Goal: Task Accomplishment & Management: Use online tool/utility

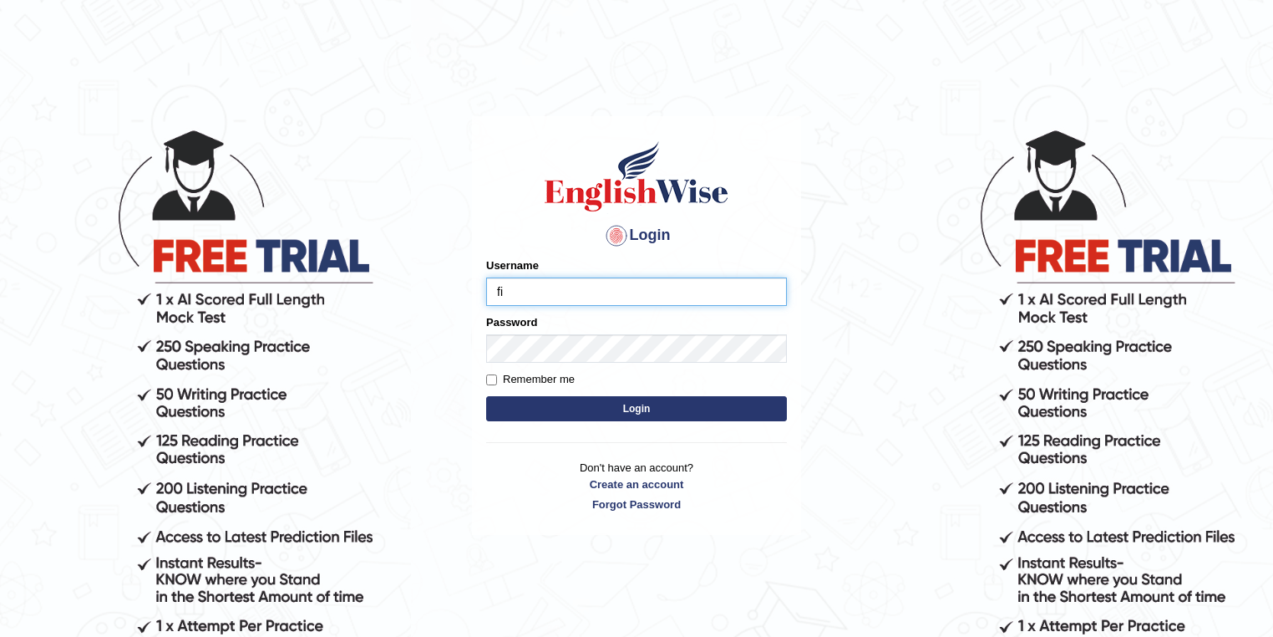
type input "fi"
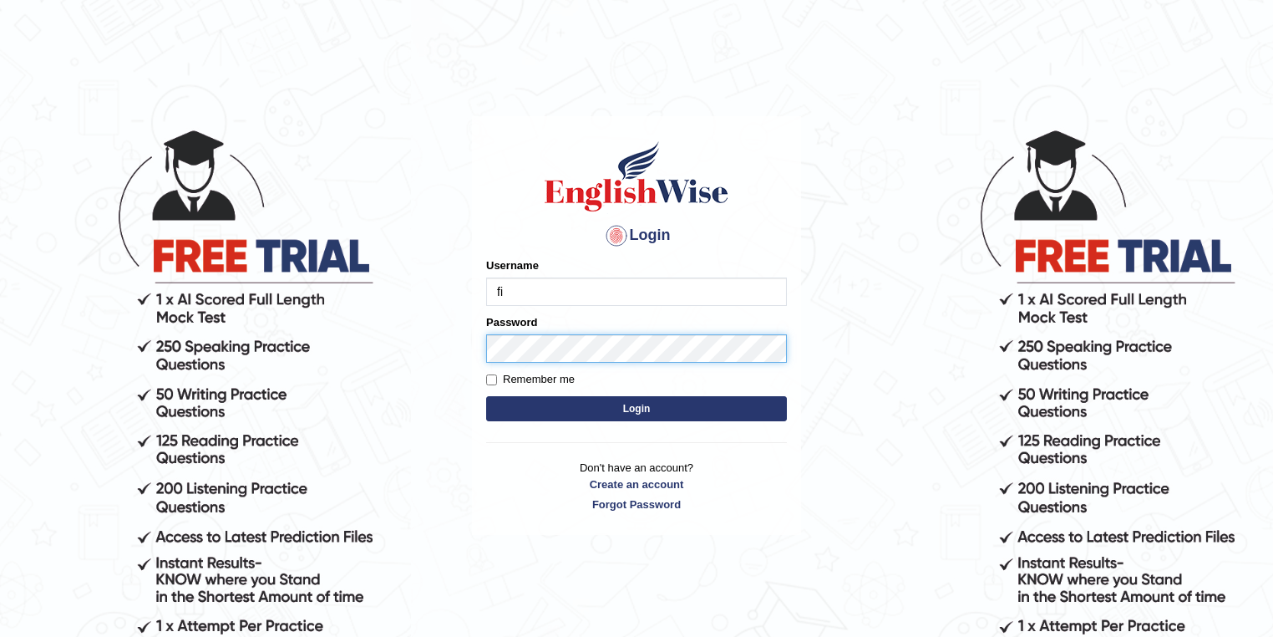
click at [486, 396] on button "Login" at bounding box center [636, 408] width 301 height 25
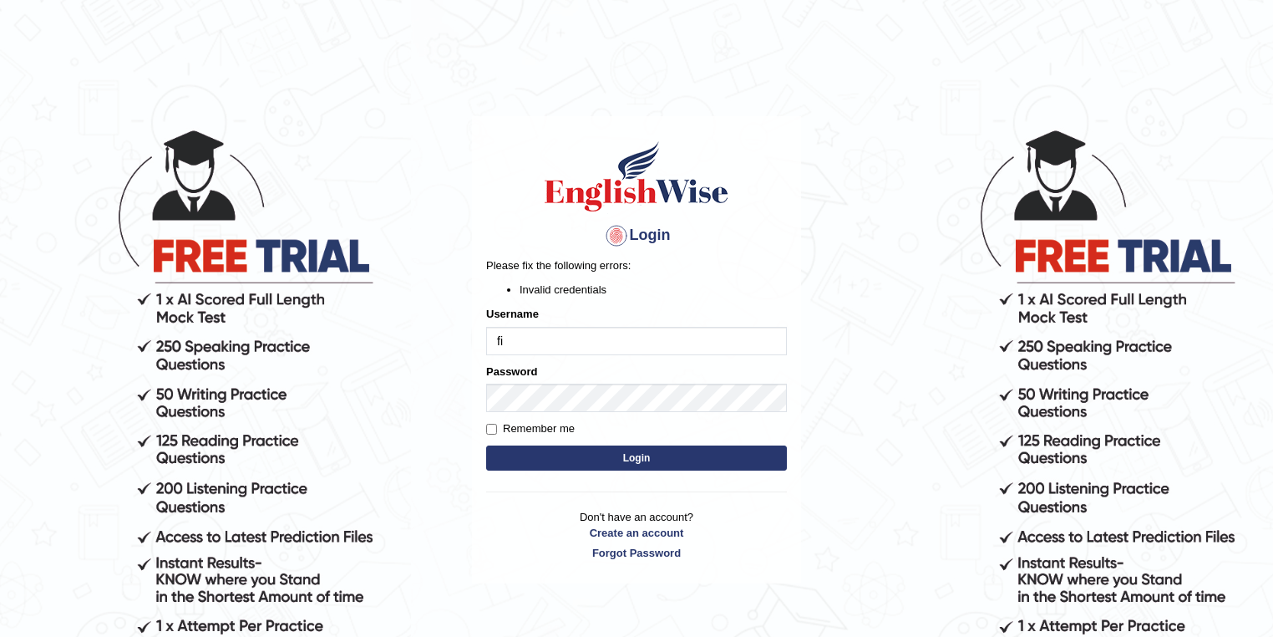
drag, startPoint x: 0, startPoint y: 0, endPoint x: 588, endPoint y: 345, distance: 681.9
click at [588, 345] on input "fi" at bounding box center [636, 341] width 301 height 28
type input "filipimg"
click at [587, 464] on button "Login" at bounding box center [636, 457] width 301 height 25
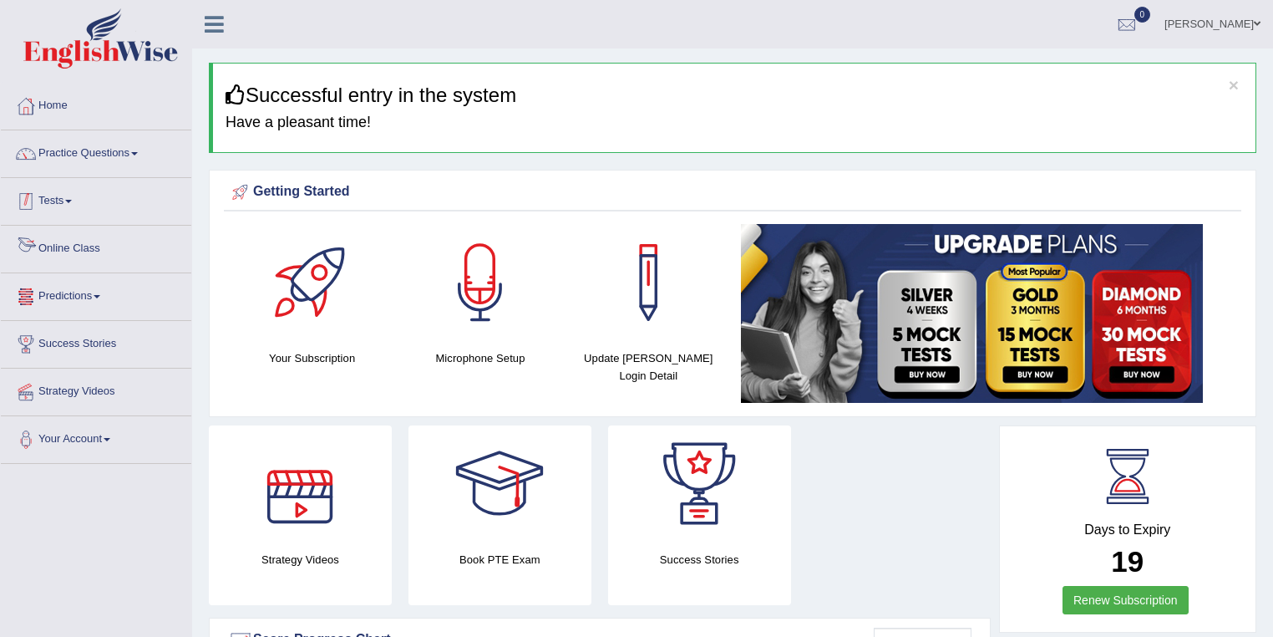
click at [75, 196] on link "Tests" at bounding box center [96, 199] width 190 height 42
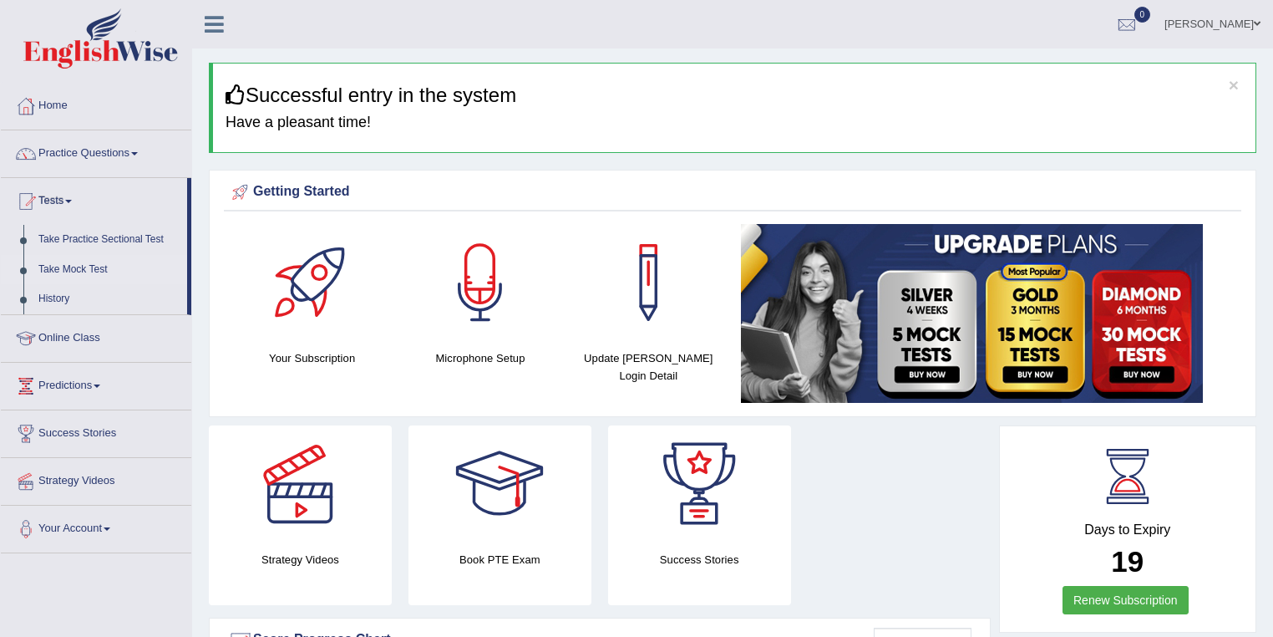
click at [77, 264] on link "Take Mock Test" at bounding box center [109, 270] width 156 height 30
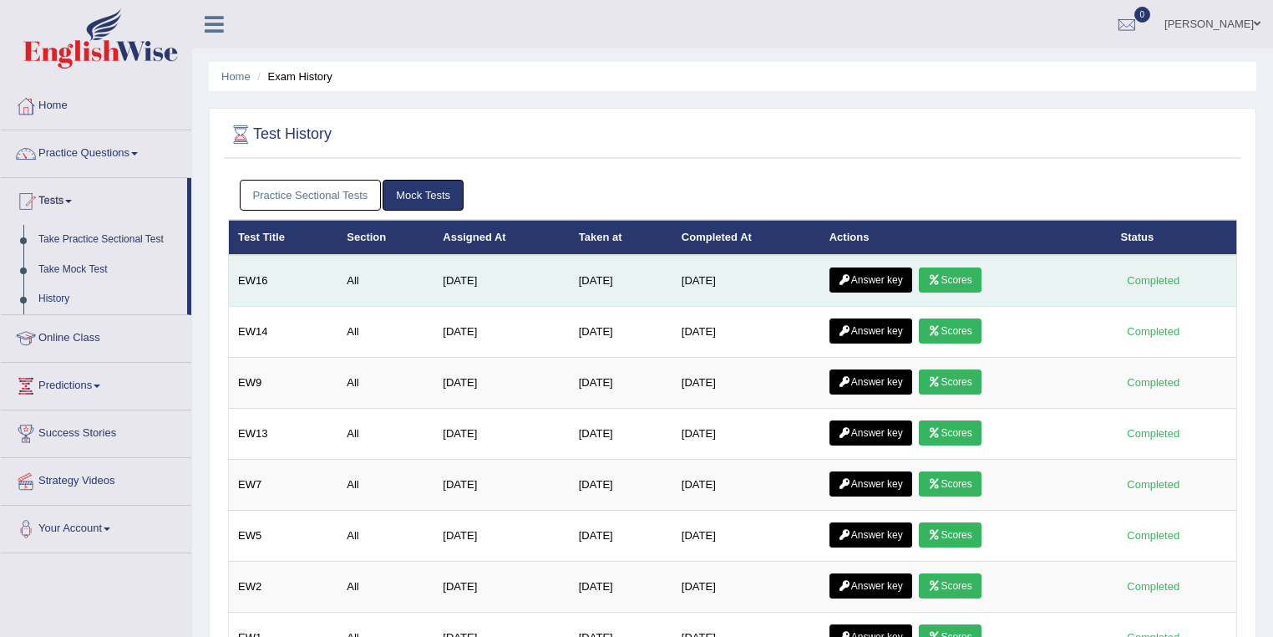
click at [953, 274] on link "Scores" at bounding box center [950, 279] width 62 height 25
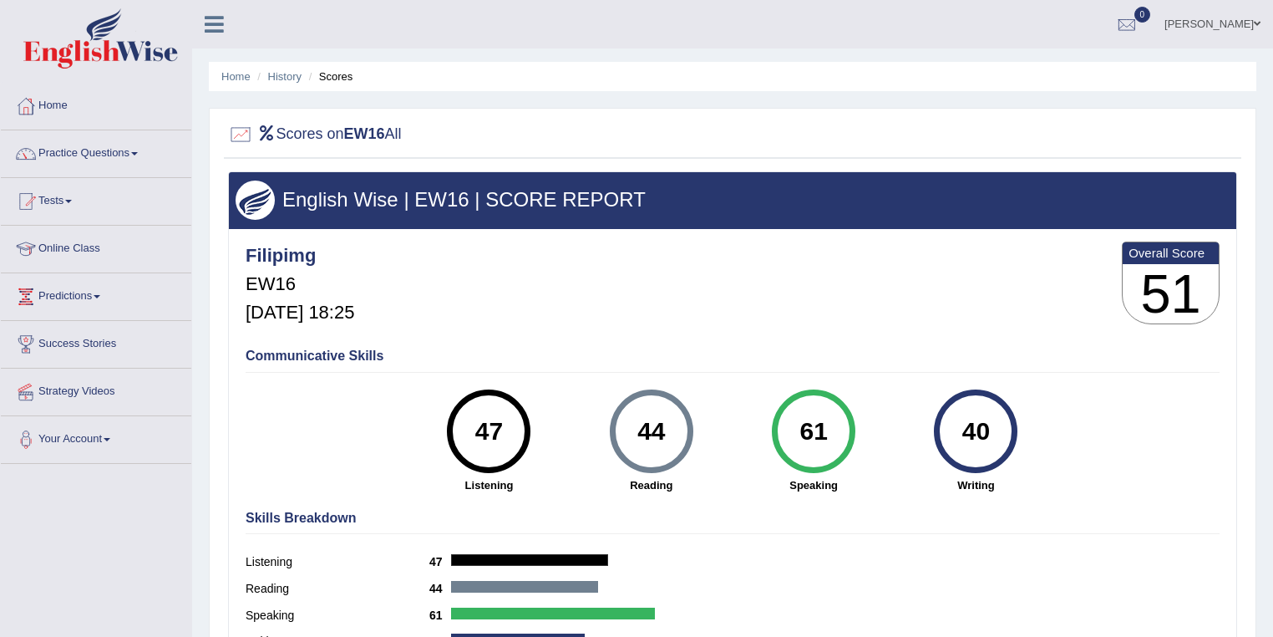
click at [475, 424] on div "47" at bounding box center [489, 431] width 61 height 70
drag, startPoint x: 476, startPoint y: 424, endPoint x: 988, endPoint y: 433, distance: 512.2
click at [988, 389] on div "47 Listening 44 Reading 61 Speaking 40 Writing" at bounding box center [733, 389] width 974 height 0
copy div "47 Listening 44 Reading 61 Speaking 40"
click at [703, 297] on div "Filipimg EW16 Oct 8, 2025, 18:25 Overall Score 51" at bounding box center [732, 286] width 983 height 99
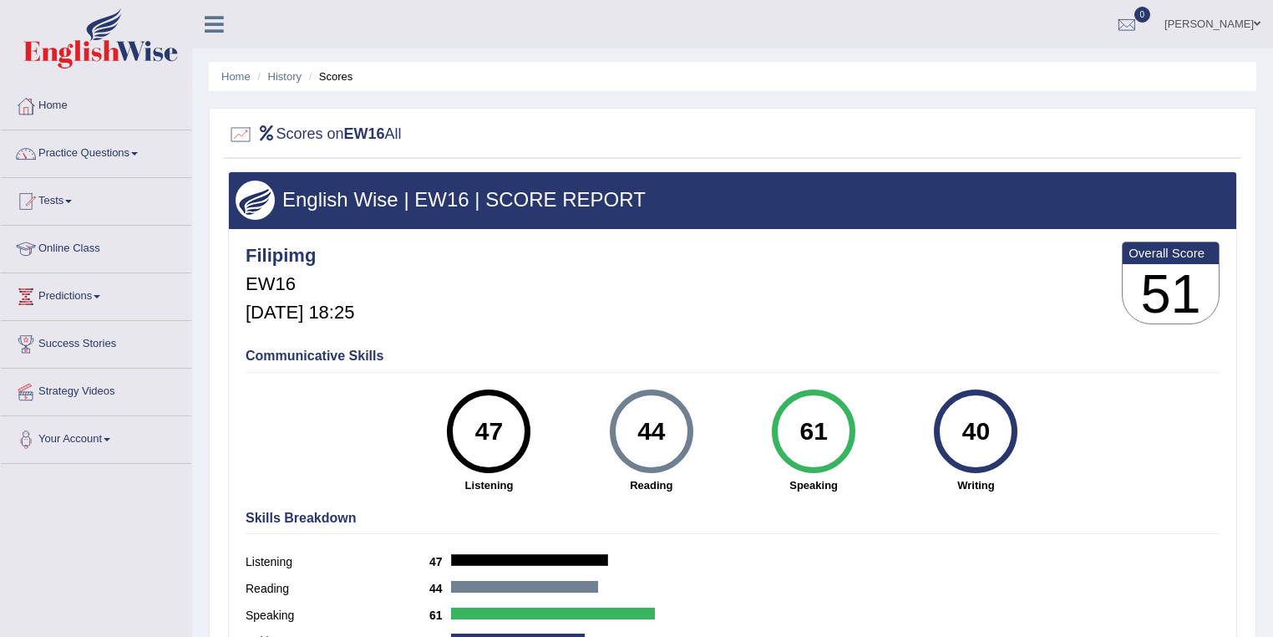
click at [660, 292] on div "Filipimg EW16 Oct 8, 2025, 18:25 Overall Score 51" at bounding box center [732, 286] width 983 height 99
click at [287, 75] on link "History" at bounding box center [284, 76] width 33 height 13
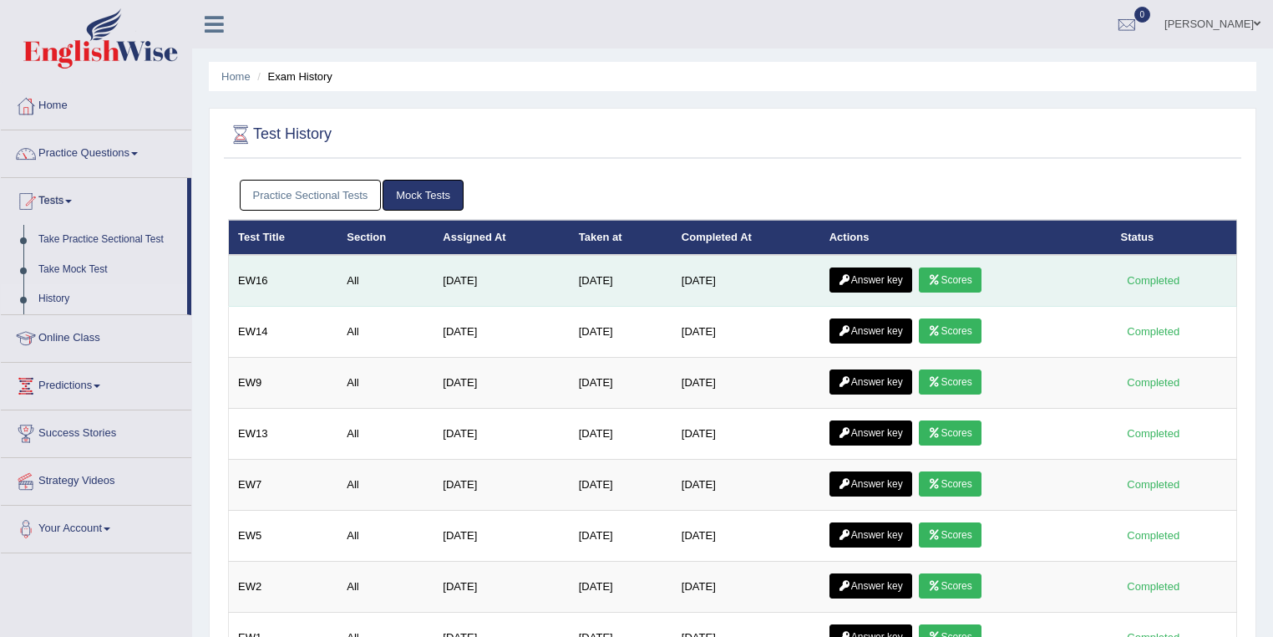
click at [876, 279] on link "Answer key" at bounding box center [871, 279] width 83 height 25
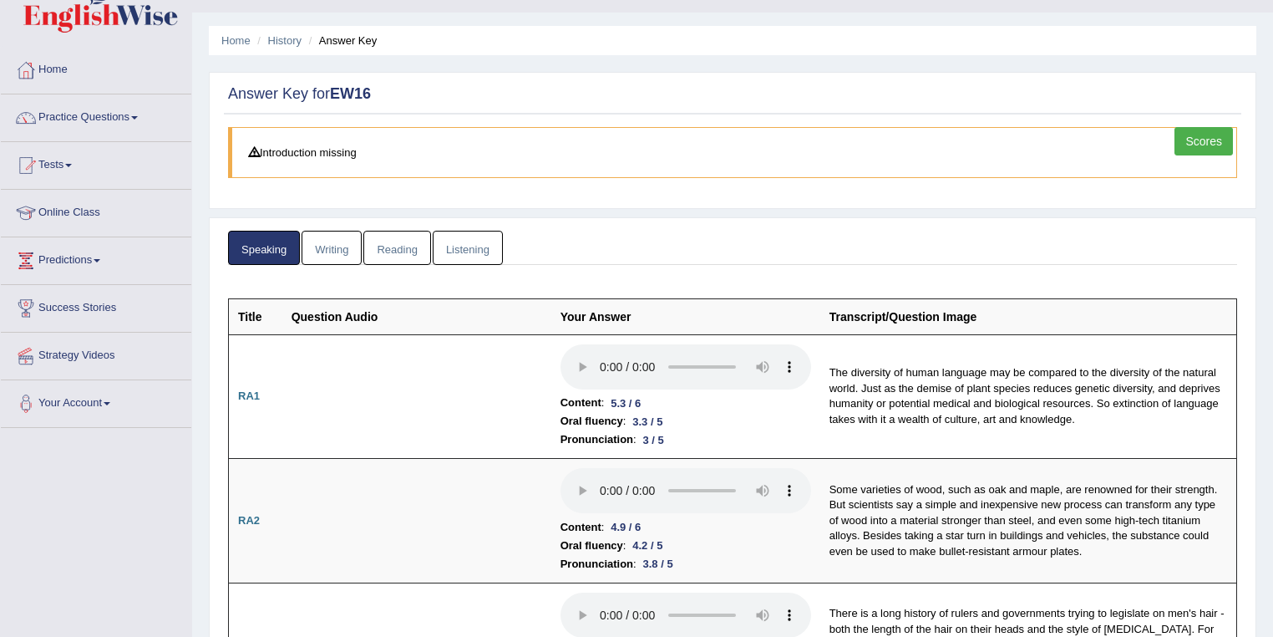
scroll to position [67, 0]
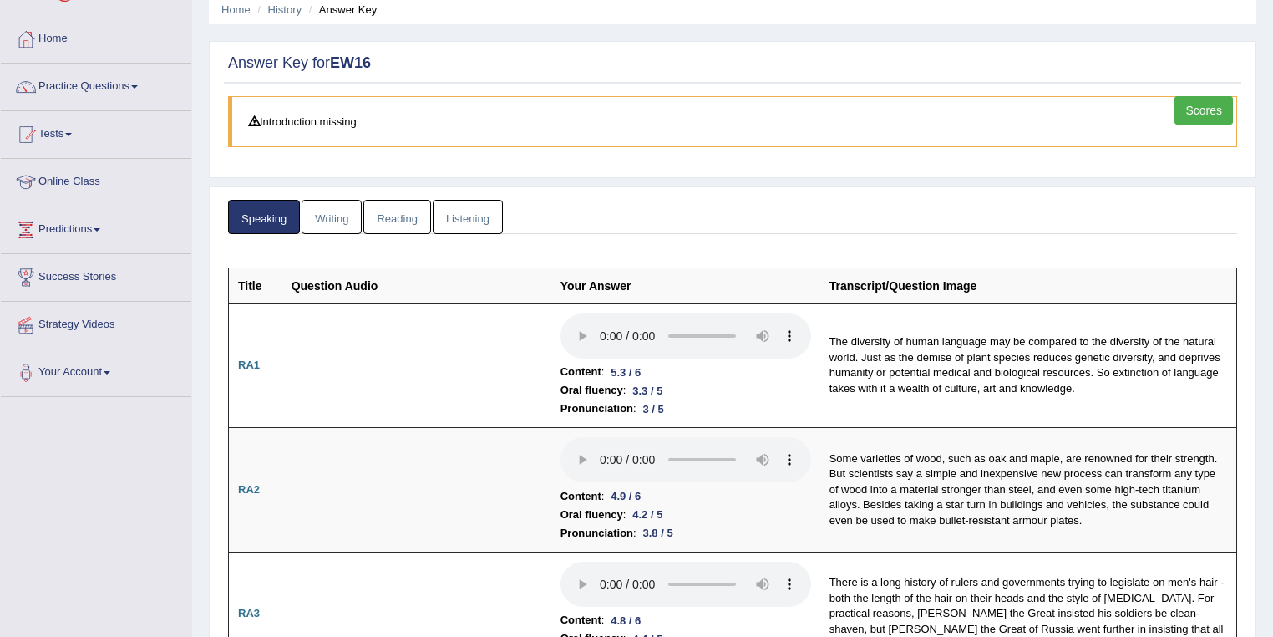
click at [325, 207] on link "Writing" at bounding box center [332, 217] width 60 height 34
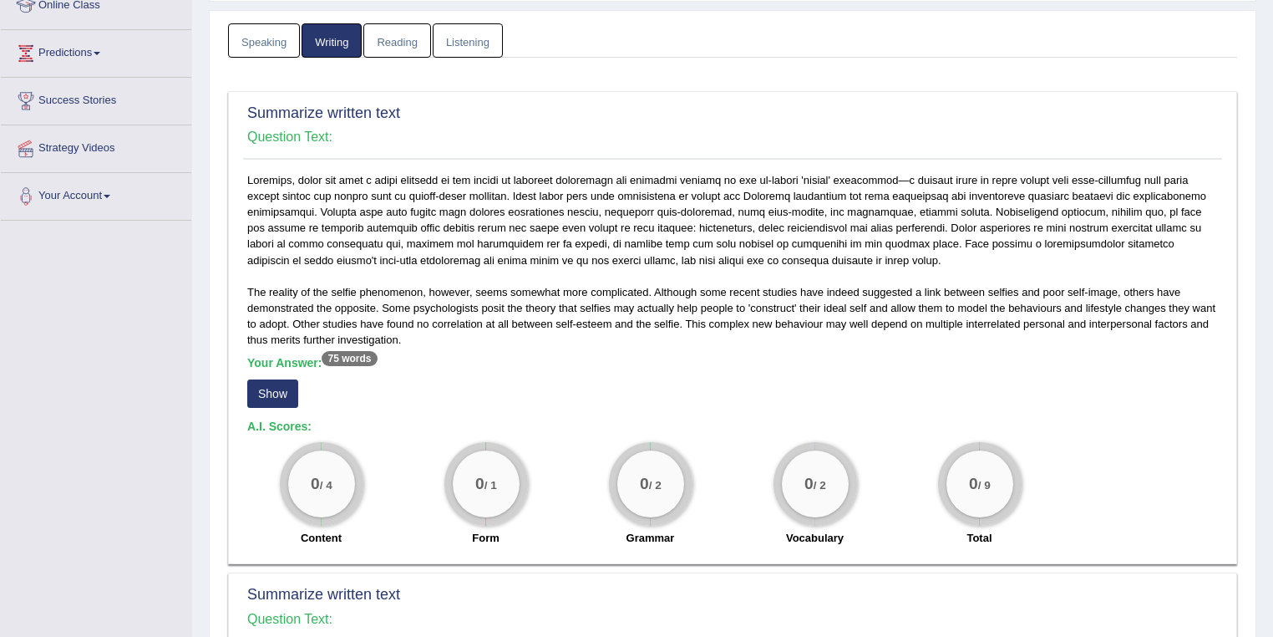
scroll to position [267, 0]
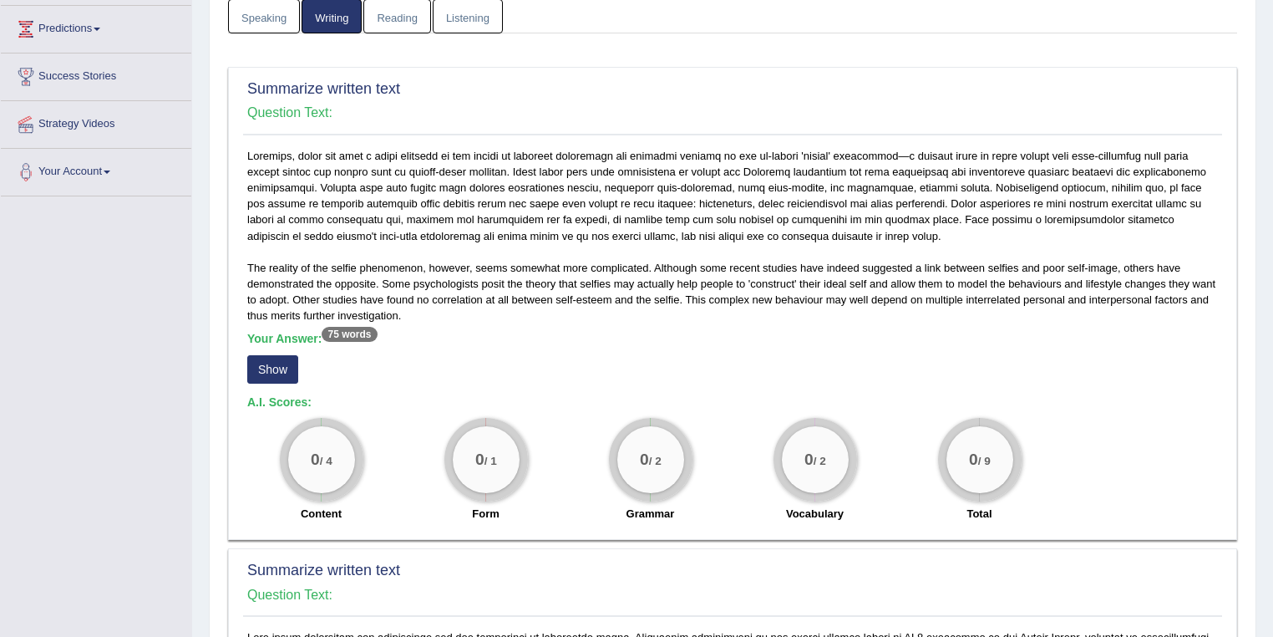
click at [289, 363] on button "Show" at bounding box center [272, 369] width 51 height 28
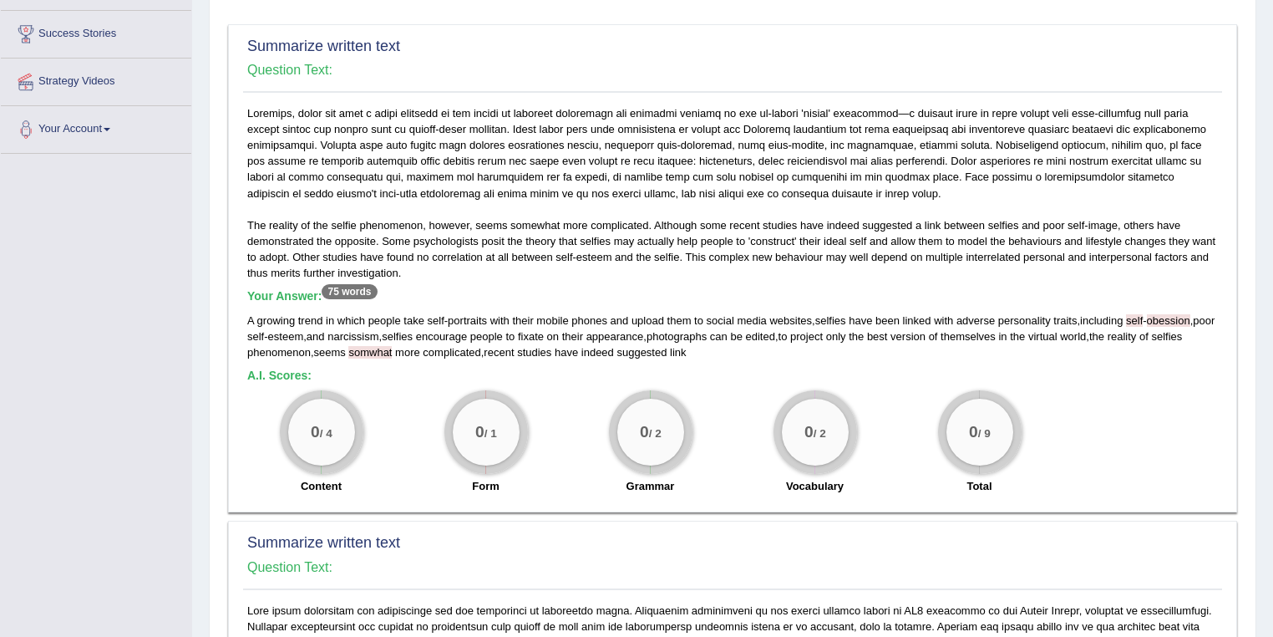
scroll to position [334, 0]
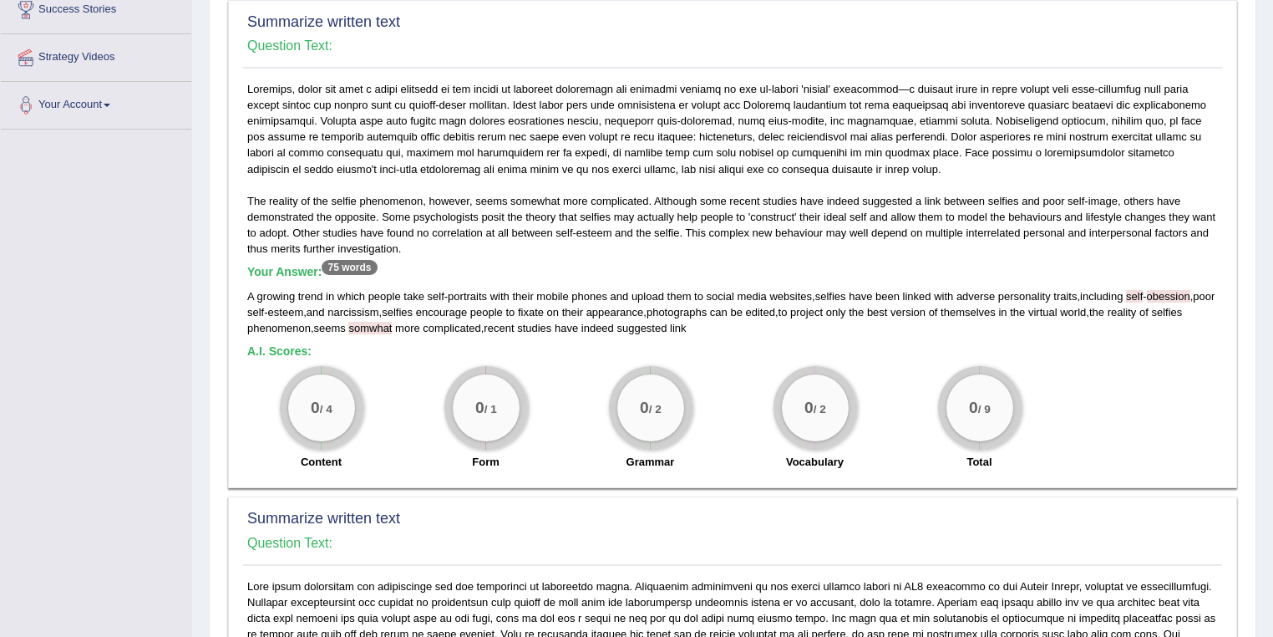
click at [730, 325] on div "A growing trend in which people take self - portraits with their mobile phones …" at bounding box center [732, 312] width 971 height 48
click at [728, 326] on div "A growing trend in which people take self - portraits with their mobile phones …" at bounding box center [732, 312] width 971 height 48
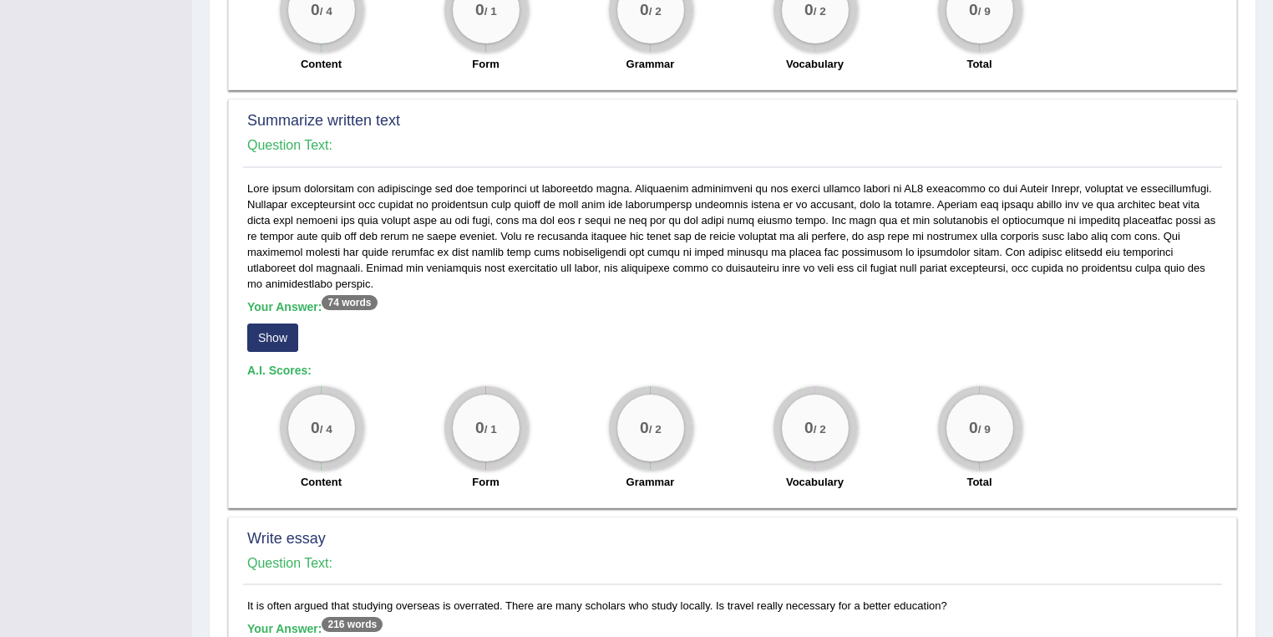
scroll to position [735, 0]
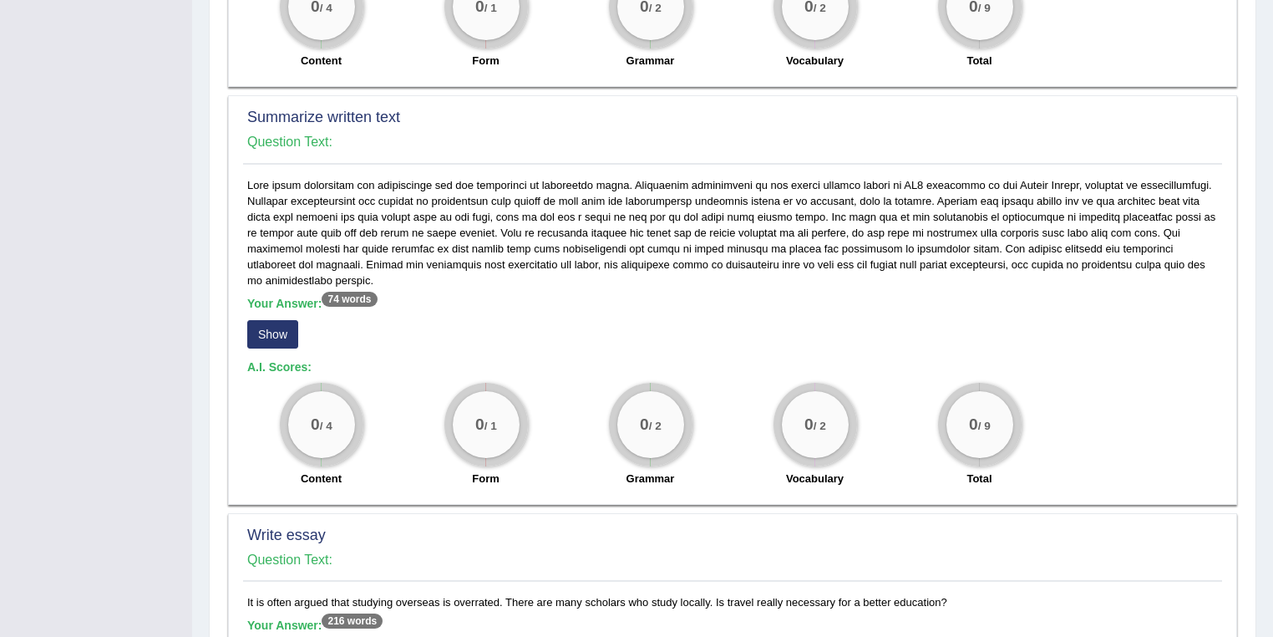
click at [258, 320] on button "Show" at bounding box center [272, 334] width 51 height 28
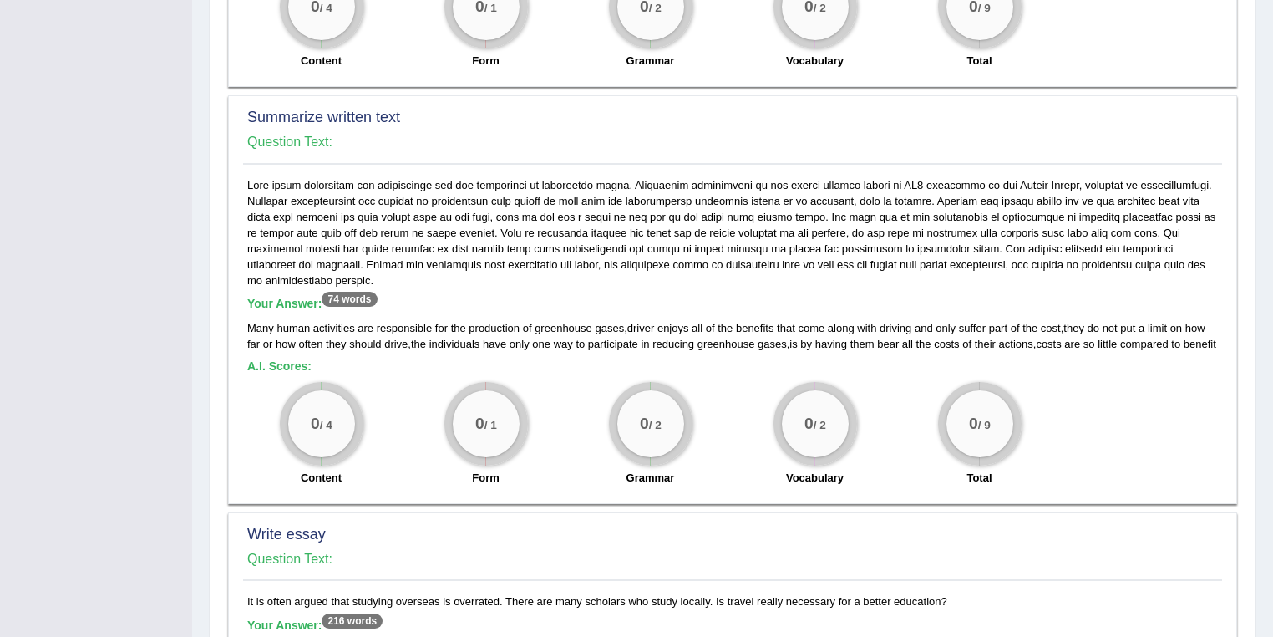
click at [281, 335] on div "Many human activities are responsible for the production of greenhouse gases , …" at bounding box center [732, 336] width 971 height 32
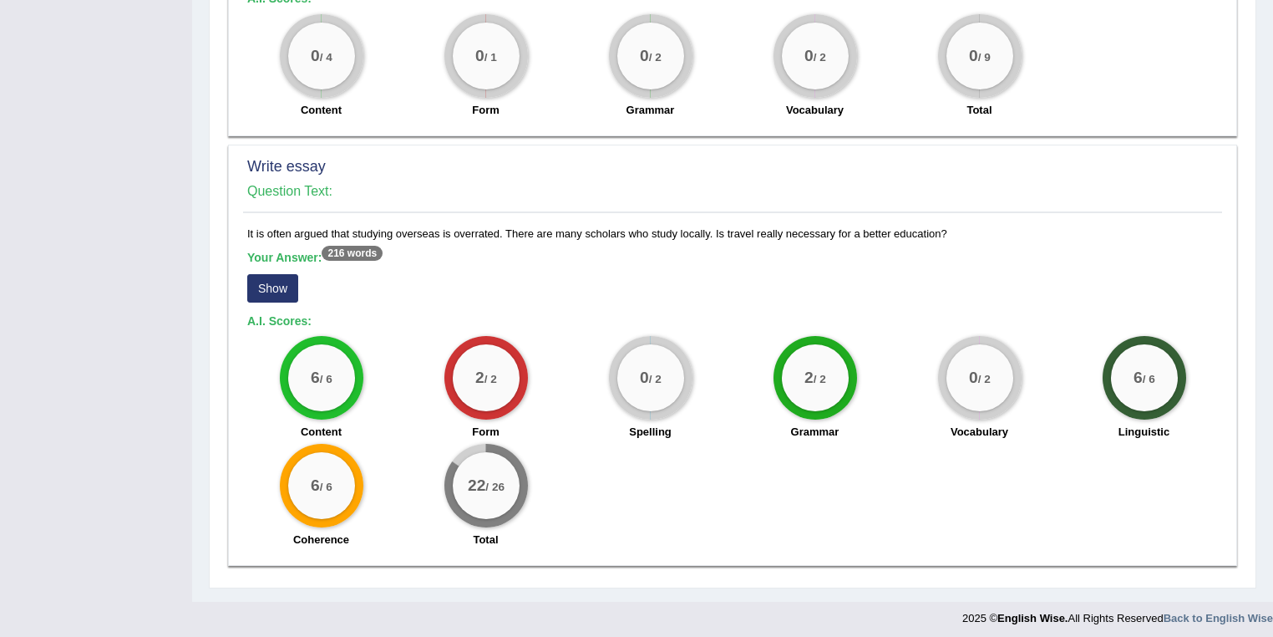
scroll to position [1106, 0]
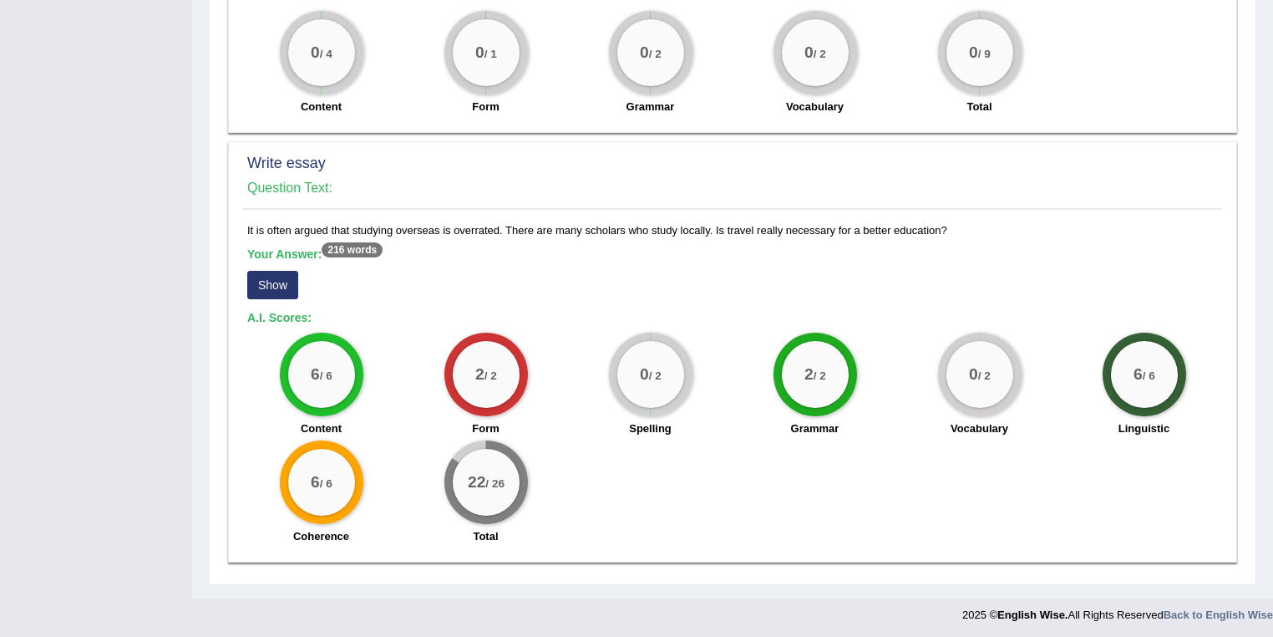
click at [250, 275] on button "Show" at bounding box center [272, 285] width 51 height 28
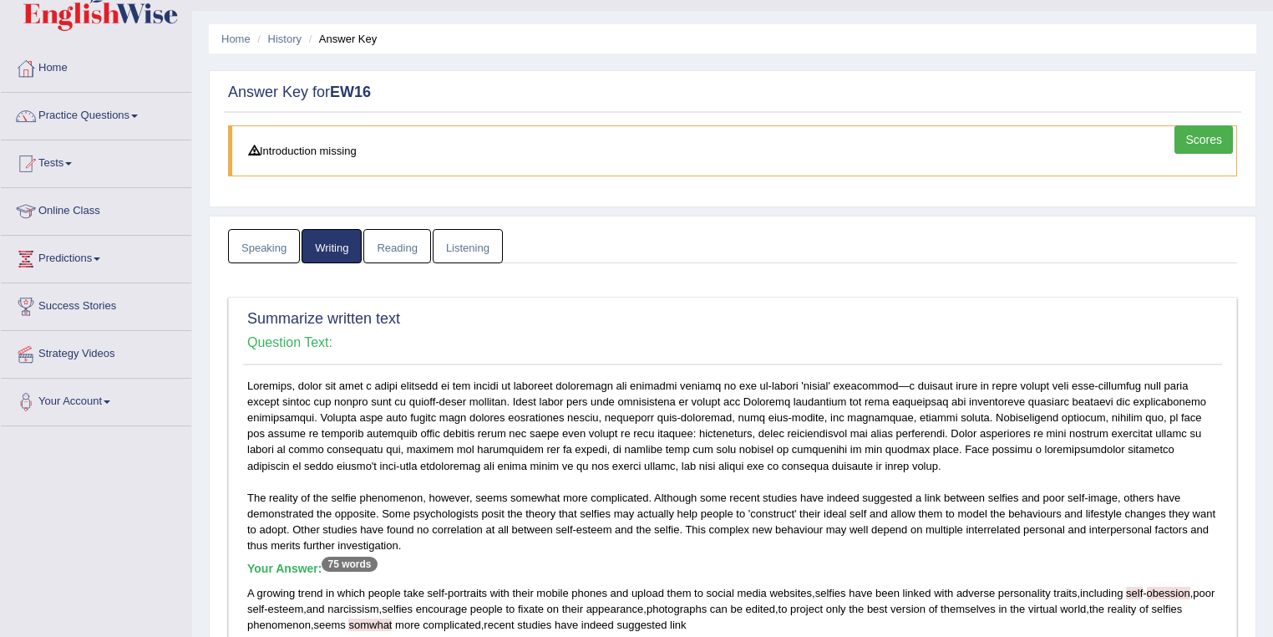
scroll to position [0, 0]
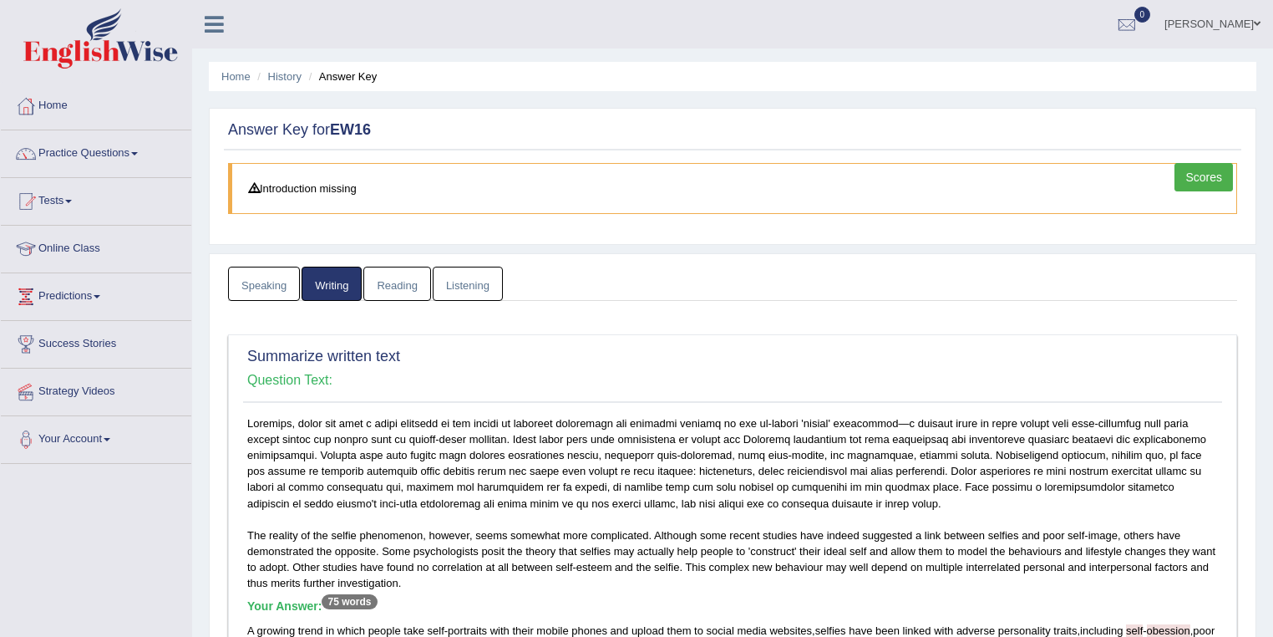
click at [465, 284] on link "Listening" at bounding box center [468, 284] width 70 height 34
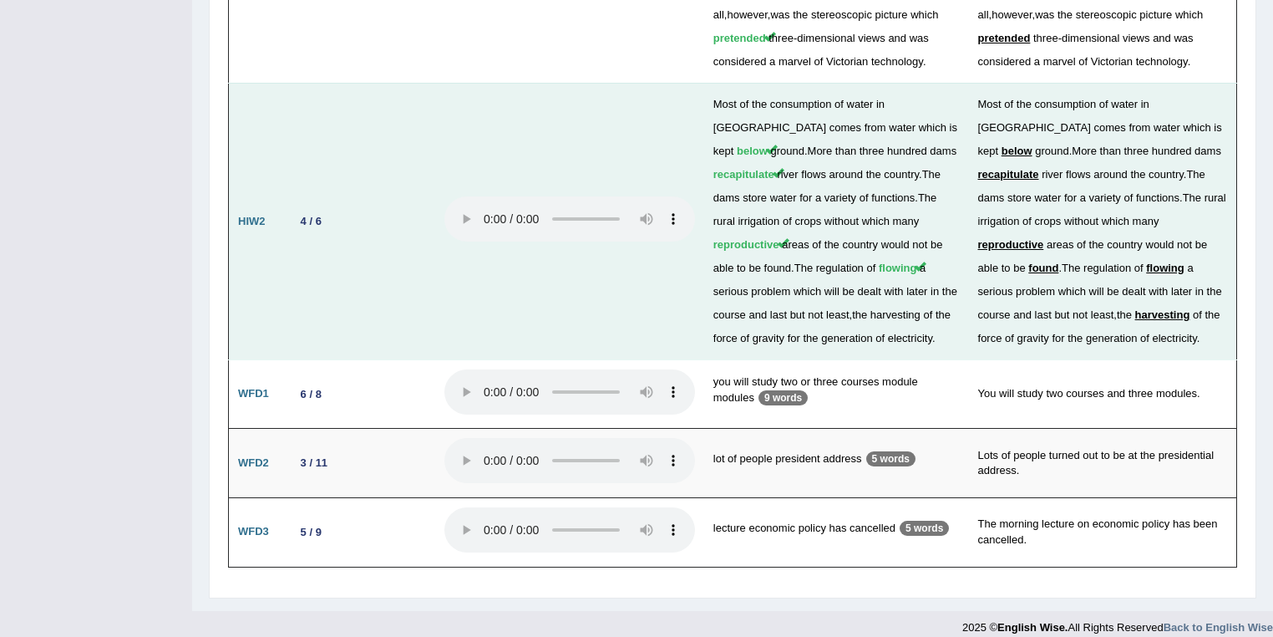
scroll to position [3091, 0]
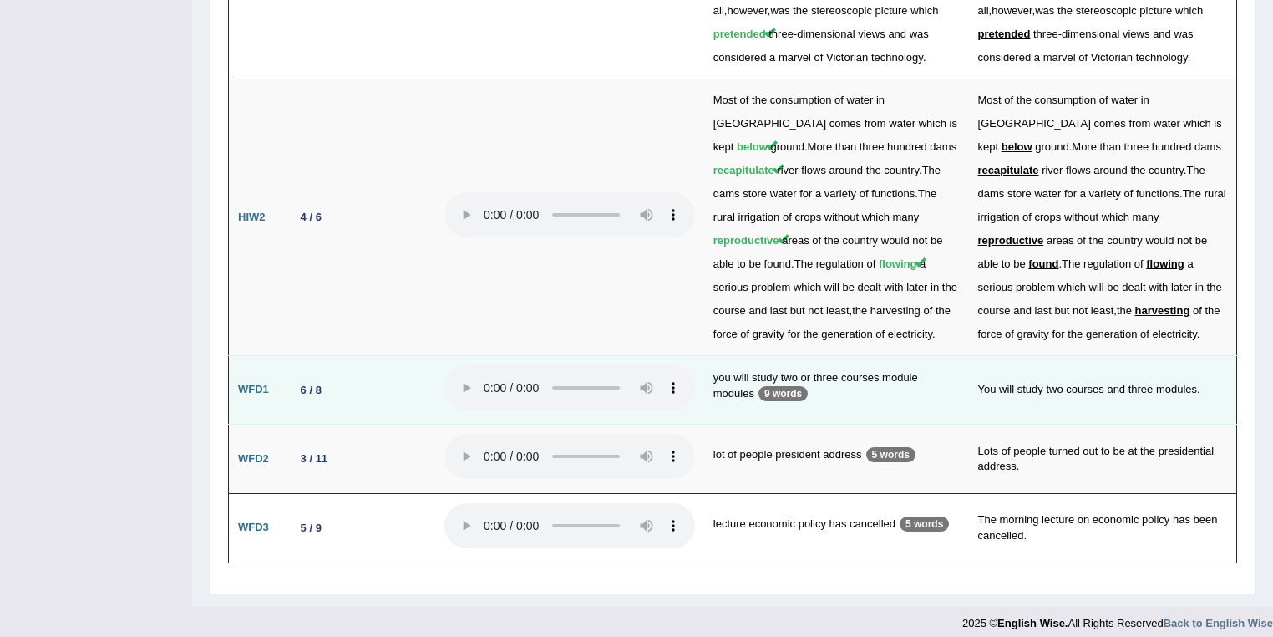
click at [327, 381] on div "6 / 8" at bounding box center [311, 390] width 34 height 18
click at [244, 383] on b "WFD1" at bounding box center [253, 389] width 31 height 13
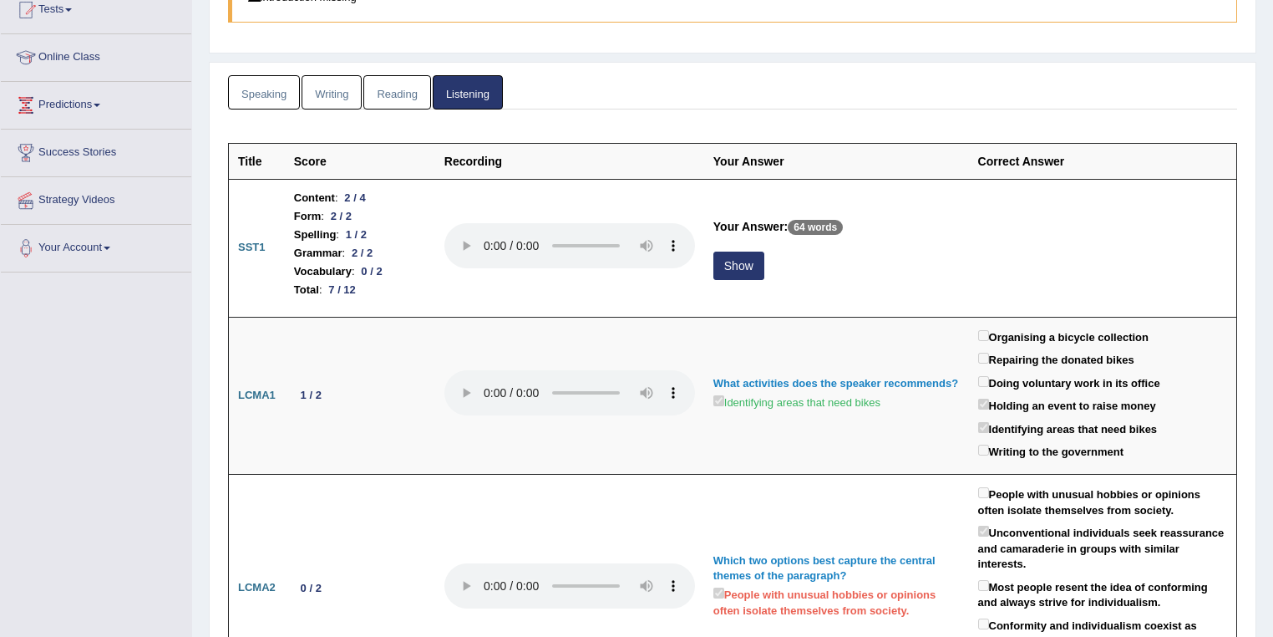
scroll to position [150, 0]
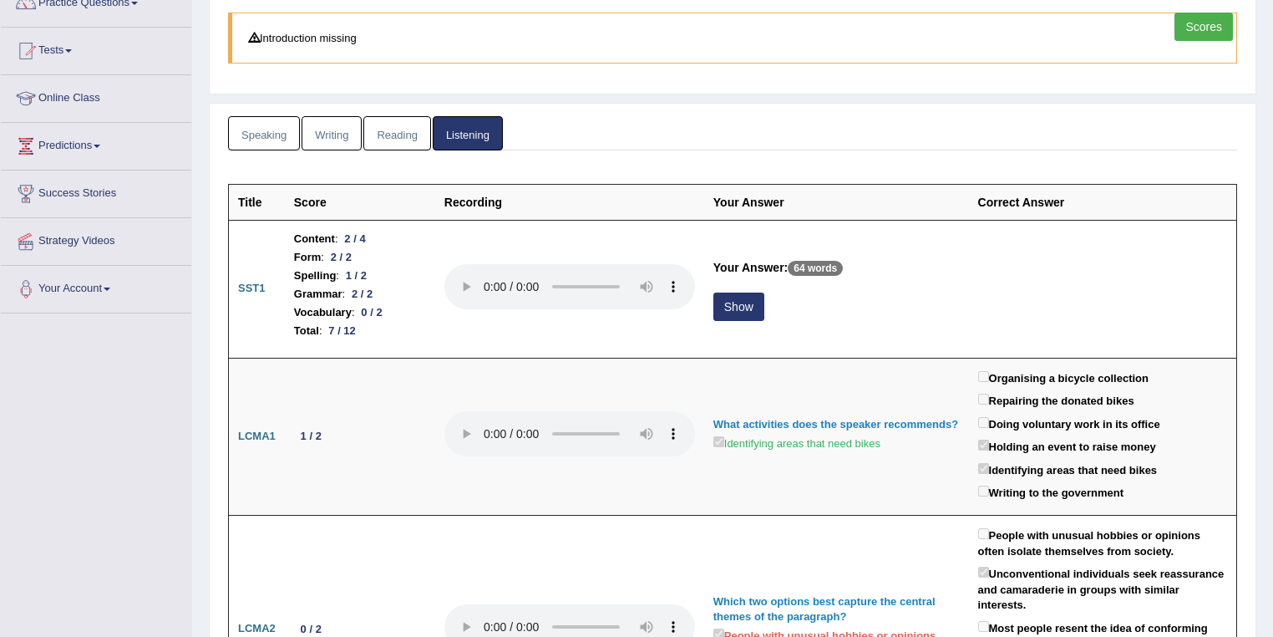
click at [251, 131] on link "Speaking" at bounding box center [264, 133] width 72 height 34
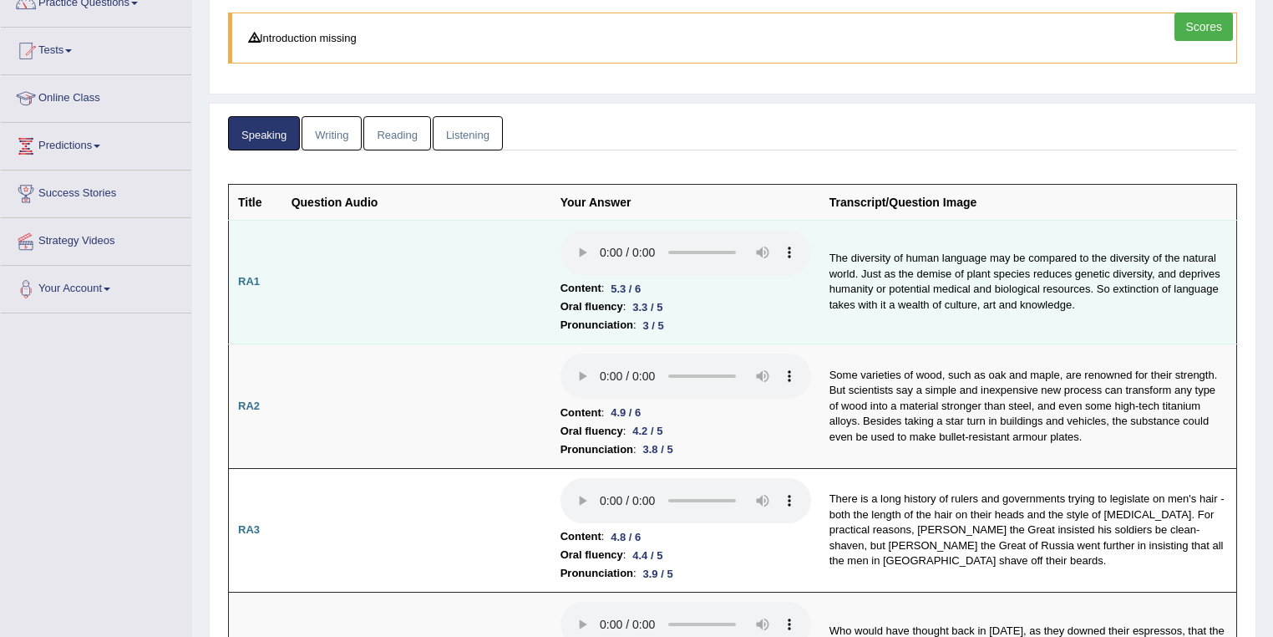
click at [419, 254] on td at bounding box center [416, 282] width 269 height 124
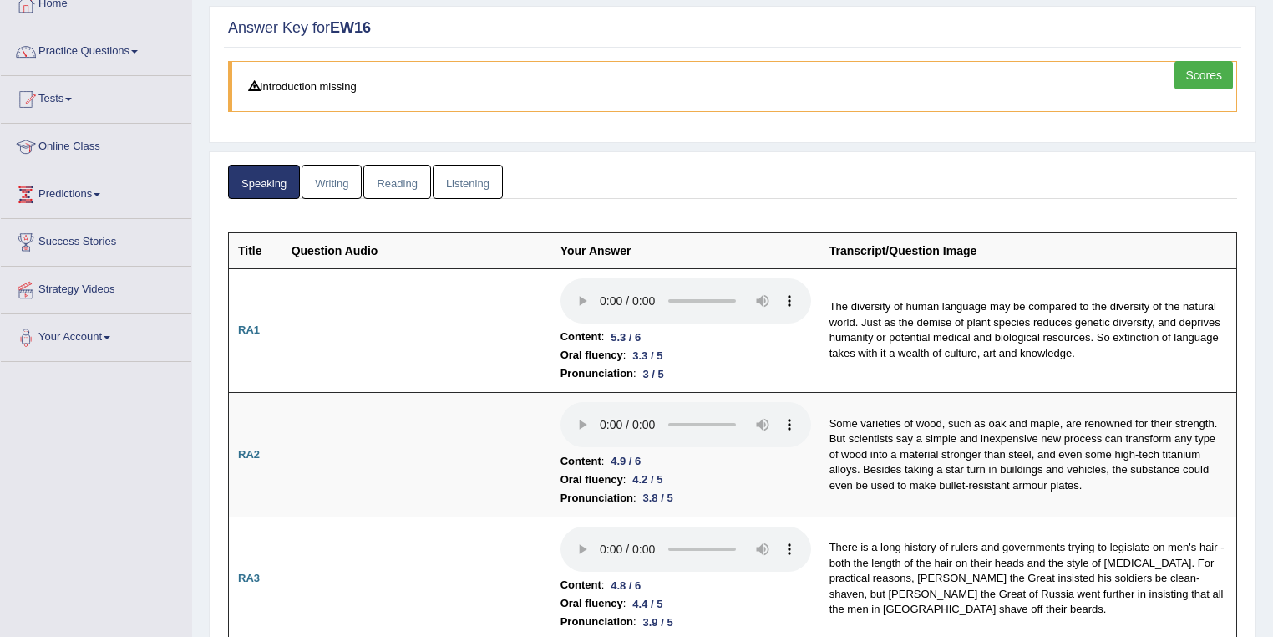
scroll to position [0, 0]
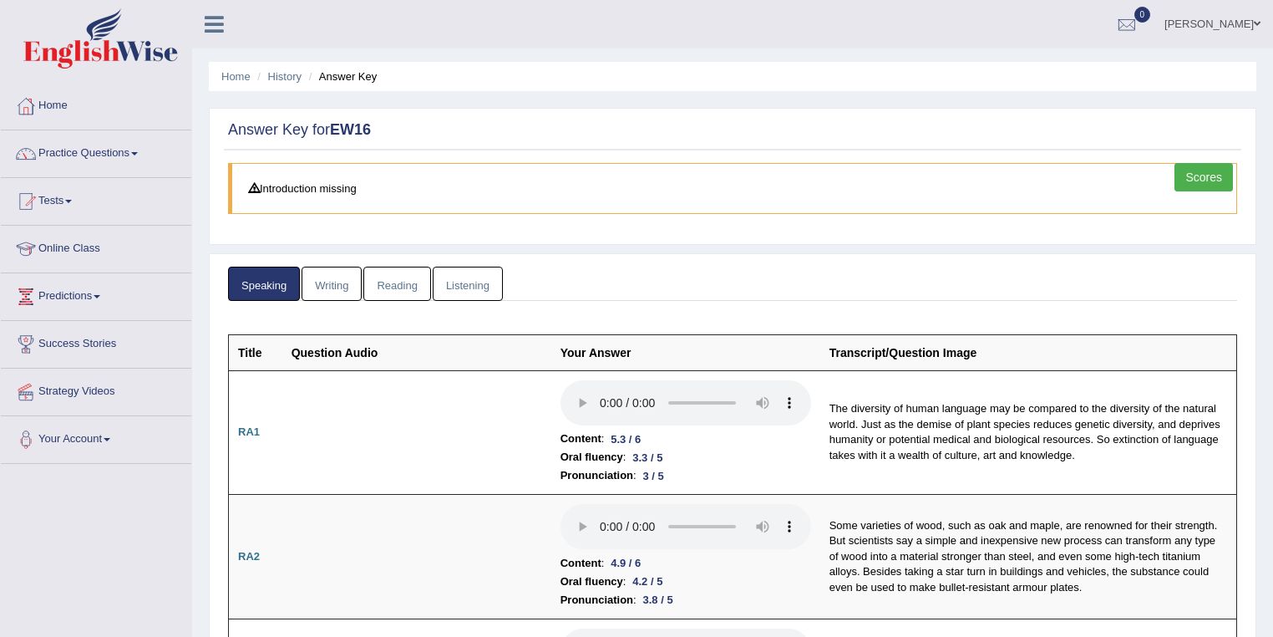
click at [479, 275] on link "Listening" at bounding box center [468, 284] width 70 height 34
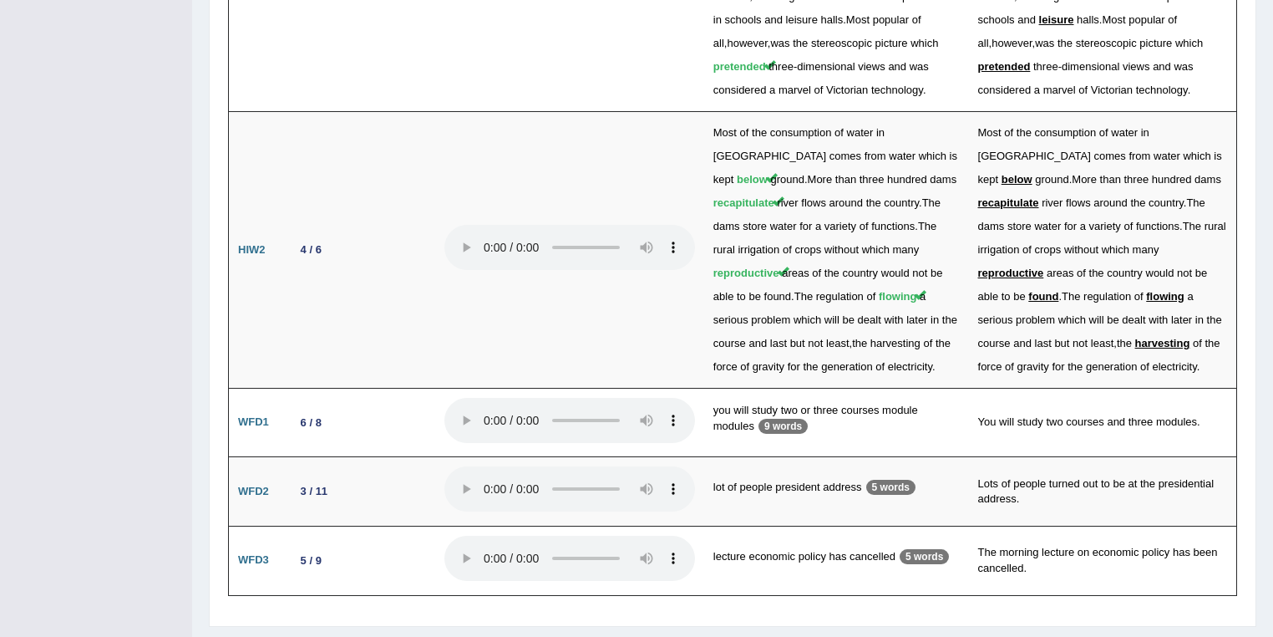
scroll to position [3091, 0]
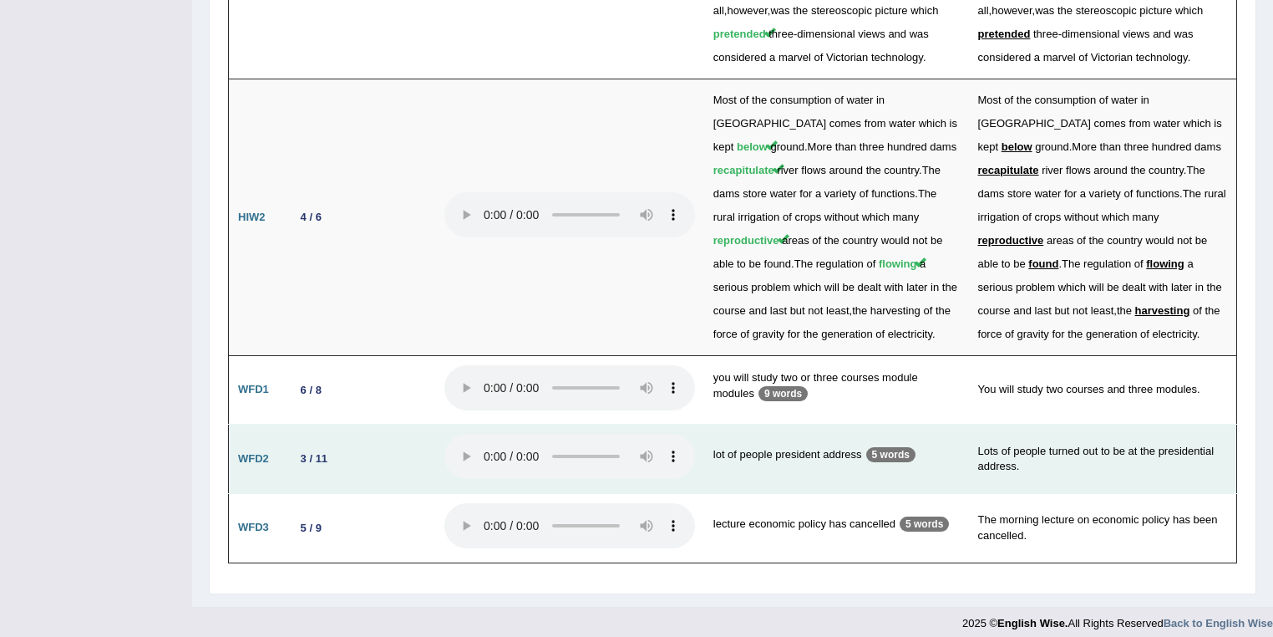
click at [319, 449] on div "3 / 11" at bounding box center [314, 458] width 40 height 18
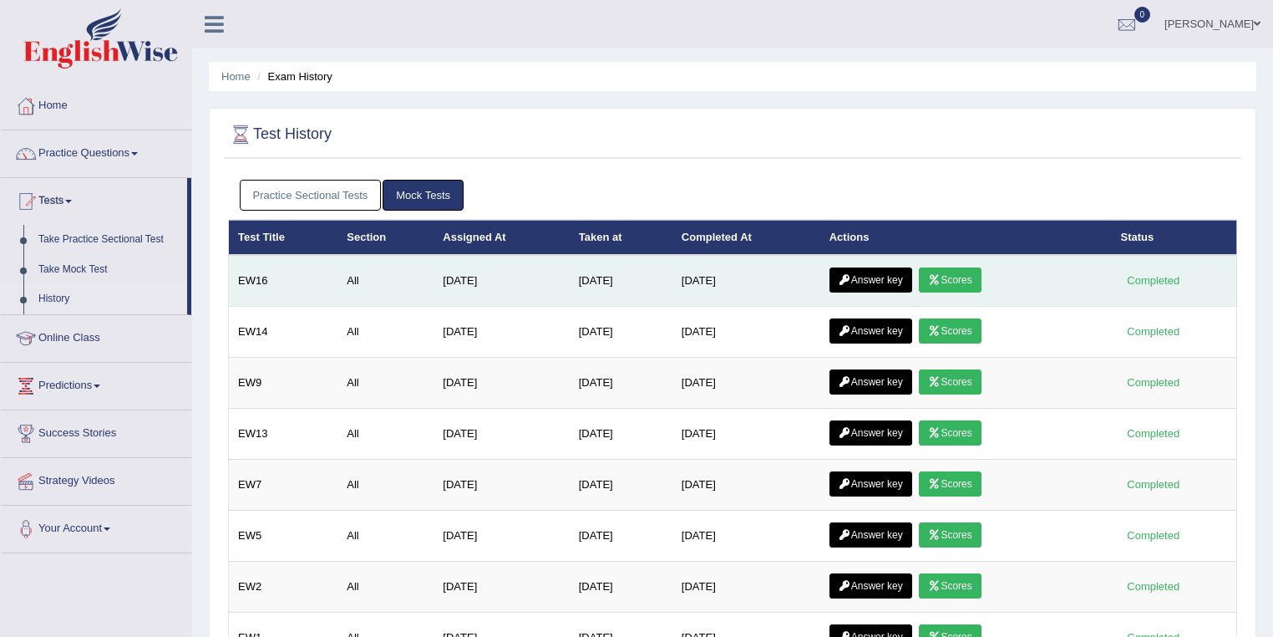
click at [958, 283] on link "Scores" at bounding box center [950, 279] width 62 height 25
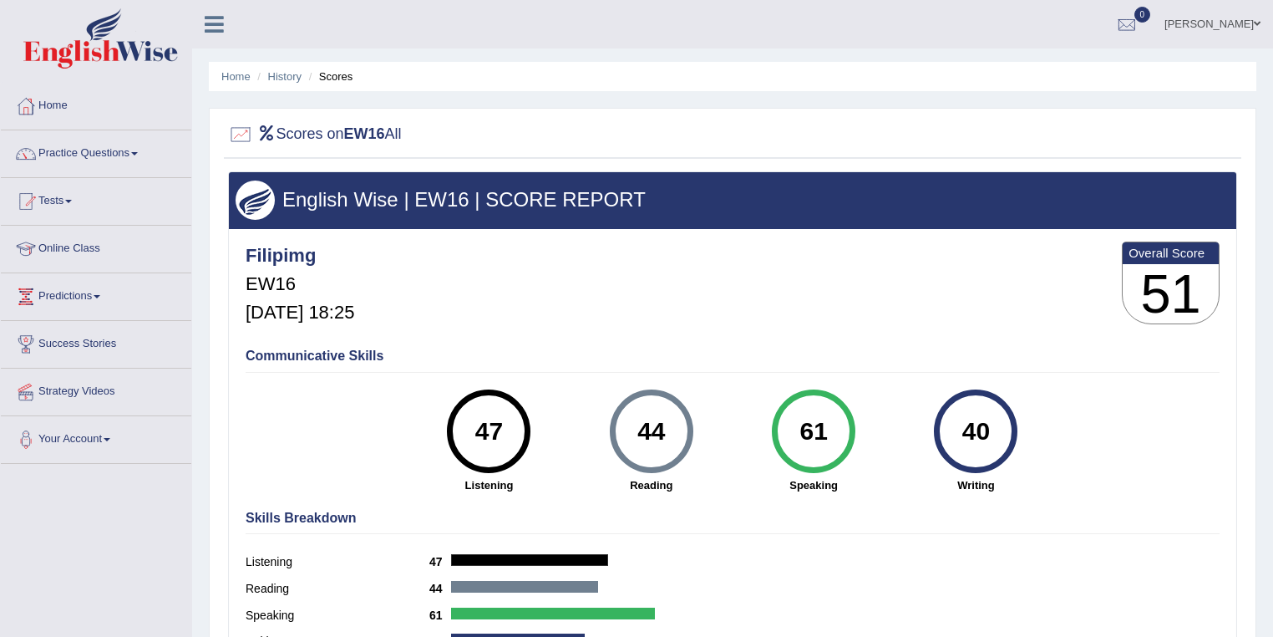
drag, startPoint x: 0, startPoint y: 0, endPoint x: 1000, endPoint y: 419, distance: 1084.5
click at [1000, 389] on div "47 Listening 44 Reading 61 Speaking 40 Writing" at bounding box center [733, 389] width 974 height 0
click at [1004, 467] on div "40 Writing" at bounding box center [976, 441] width 162 height 104
drag, startPoint x: 1001, startPoint y: 485, endPoint x: 470, endPoint y: 421, distance: 534.3
click at [470, 389] on div "47 Listening 44 Reading 61 Speaking 40 Writing" at bounding box center [733, 389] width 974 height 0
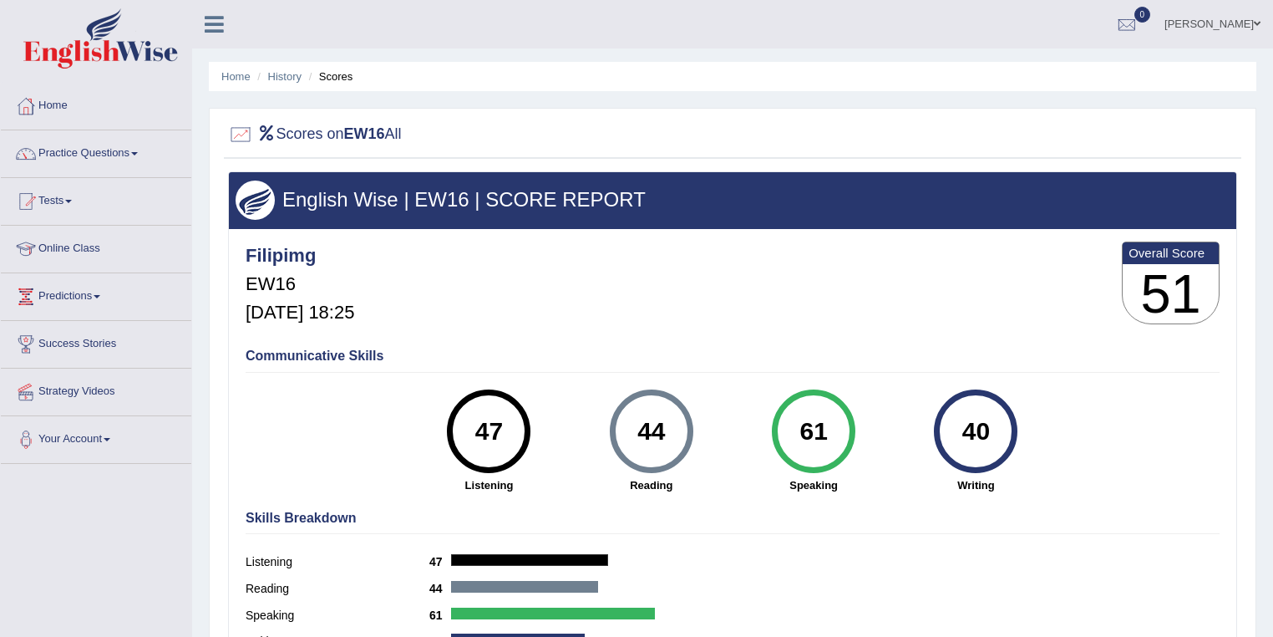
copy div "47 Listening 44 Reading 61 Speaking 40 Writing"
click at [541, 308] on div "Filipimg EW16 Oct 8, 2025, 18:25 Overall Score 51" at bounding box center [732, 286] width 983 height 99
click at [99, 293] on link "Predictions" at bounding box center [96, 294] width 190 height 42
click at [106, 330] on link "Latest Predictions" at bounding box center [109, 335] width 156 height 30
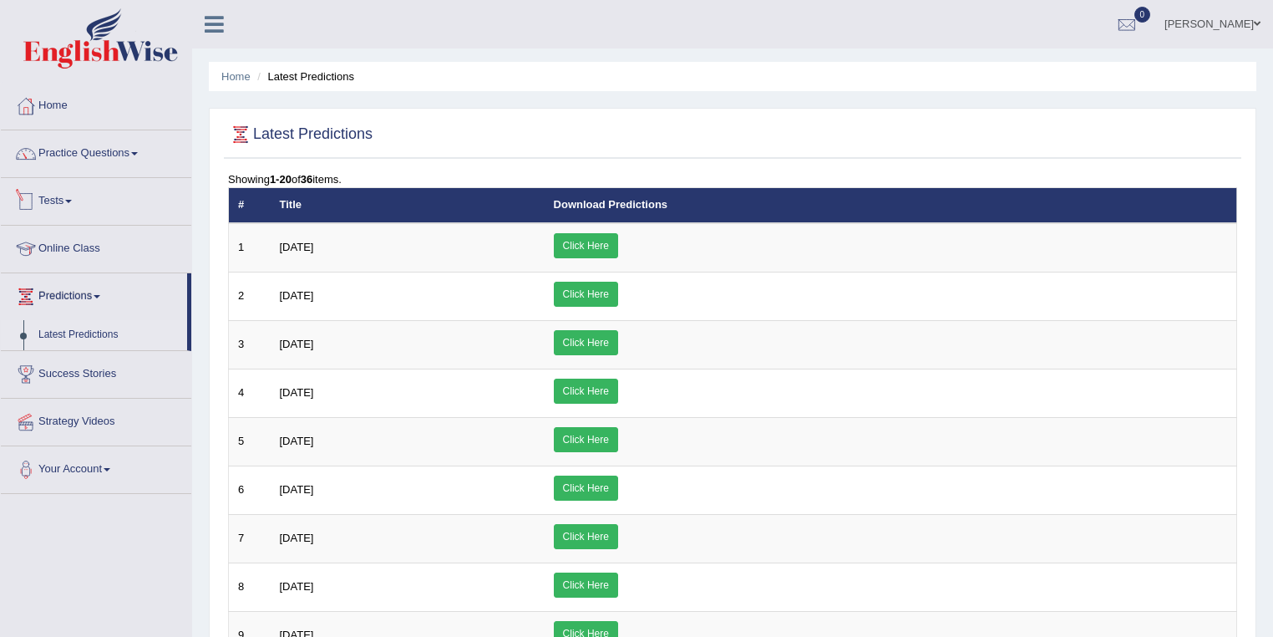
click at [74, 190] on link "Tests" at bounding box center [96, 199] width 190 height 42
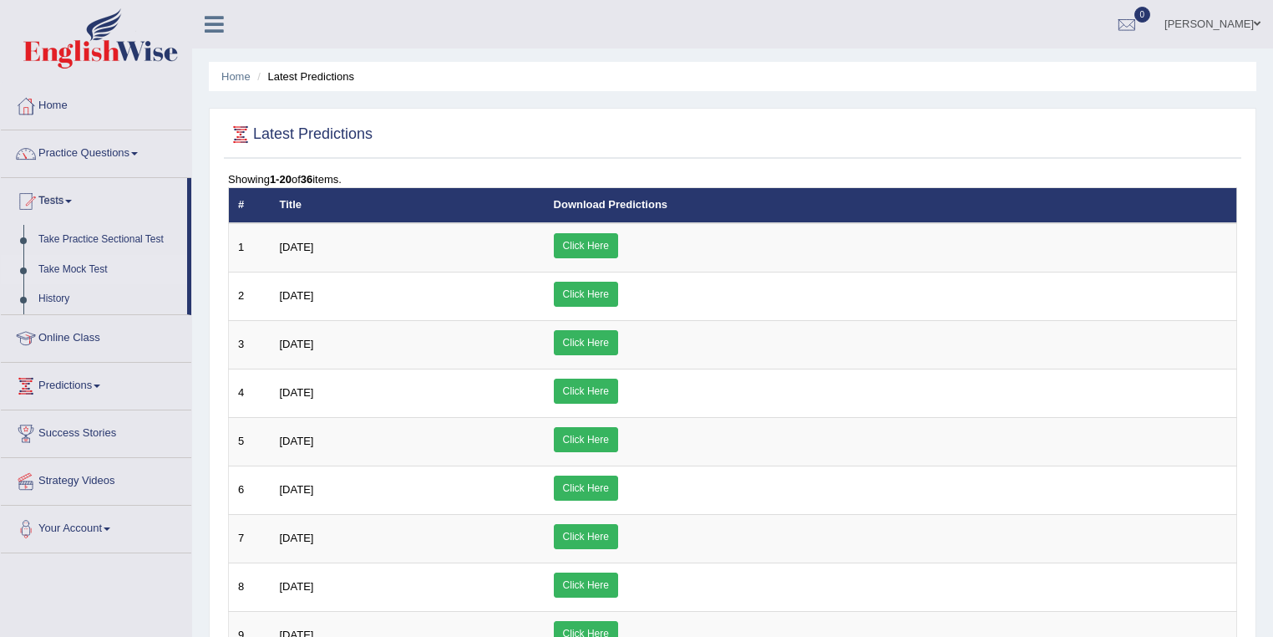
click at [86, 267] on link "Take Mock Test" at bounding box center [109, 270] width 156 height 30
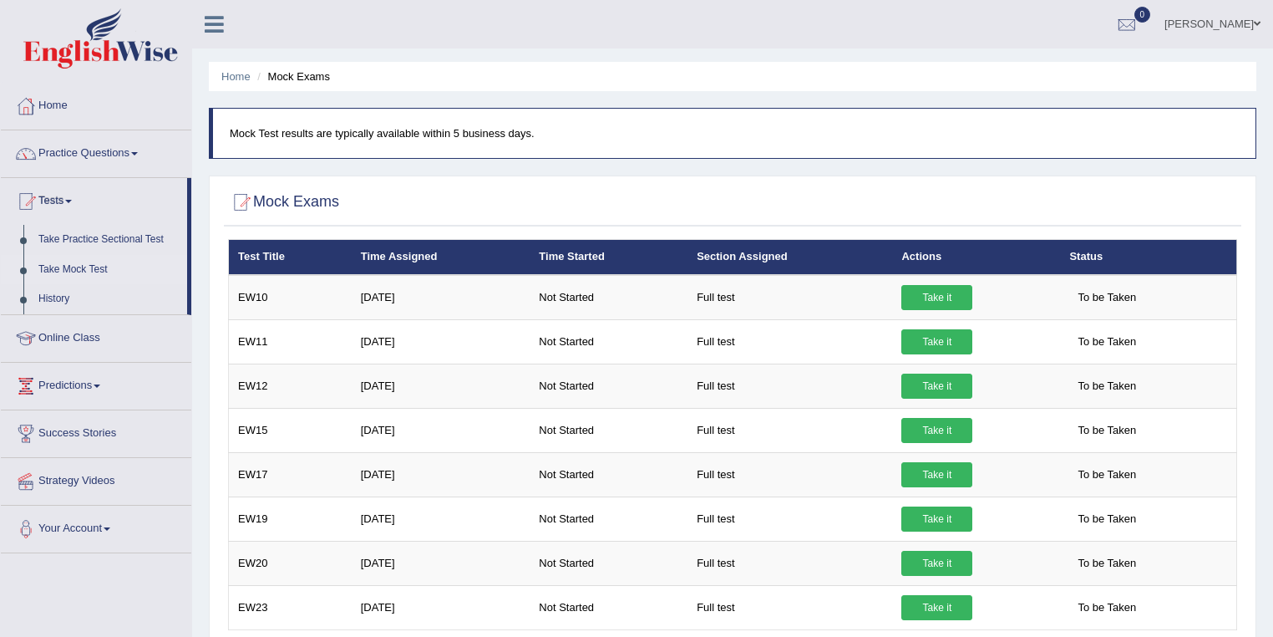
click at [100, 264] on link "Take Mock Test" at bounding box center [109, 270] width 156 height 30
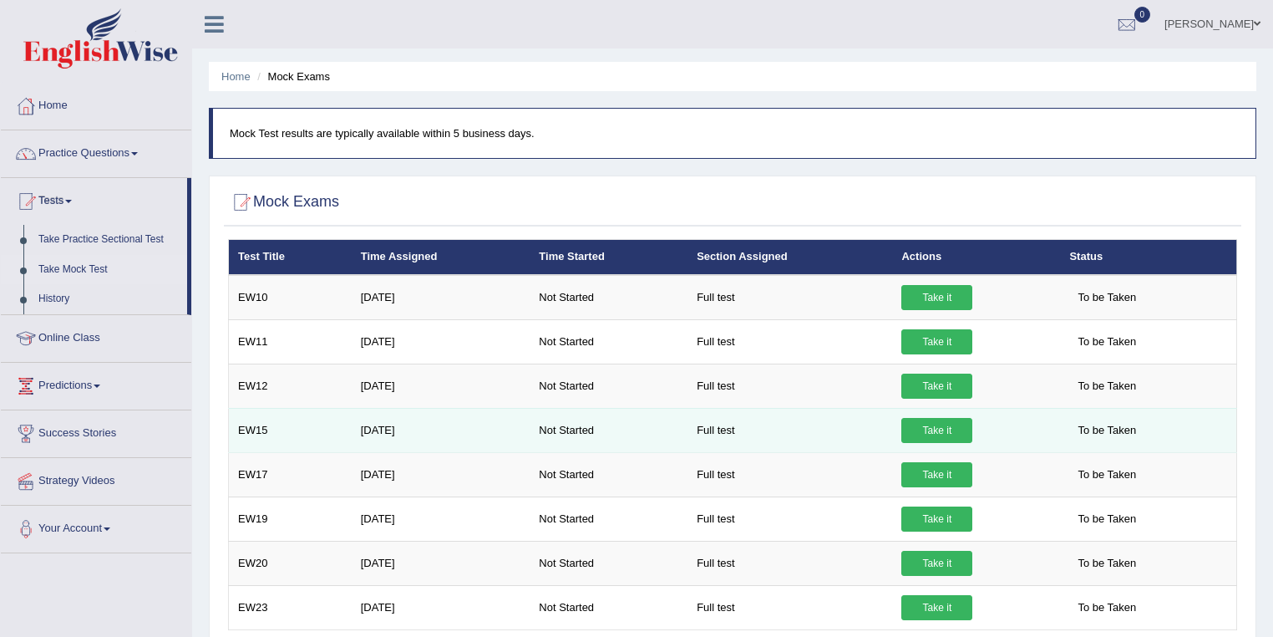
click at [932, 428] on link "Take it" at bounding box center [936, 430] width 71 height 25
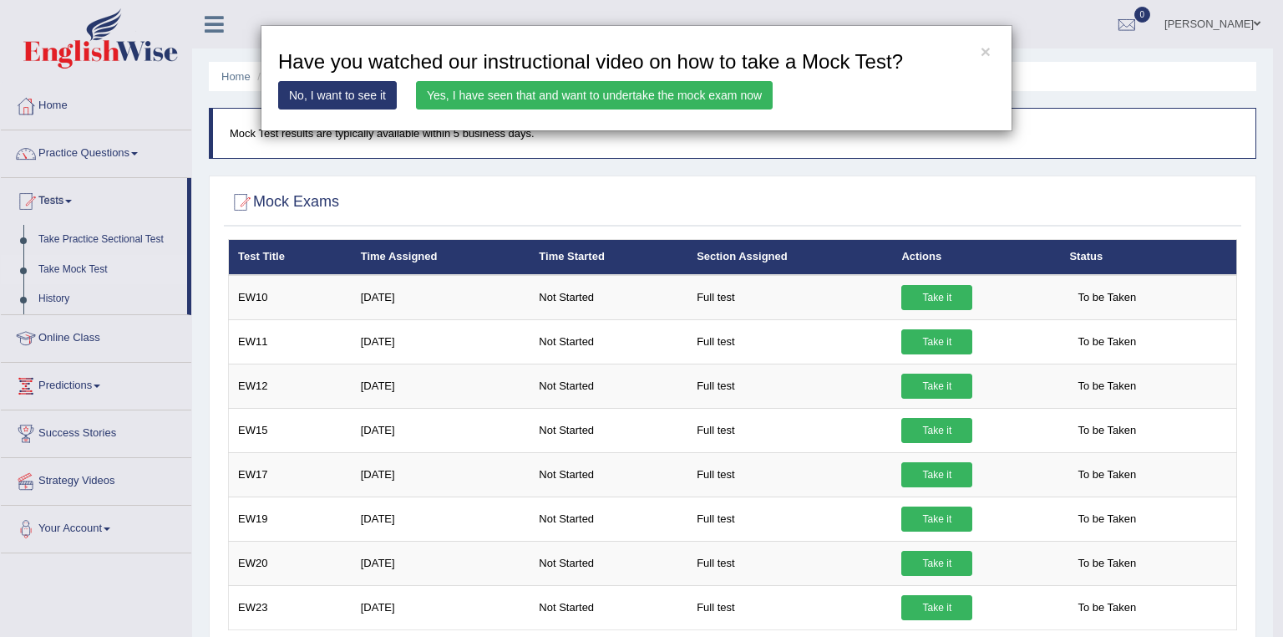
click at [654, 97] on link "Yes, I have seen that and want to undertake the mock exam now" at bounding box center [594, 95] width 357 height 28
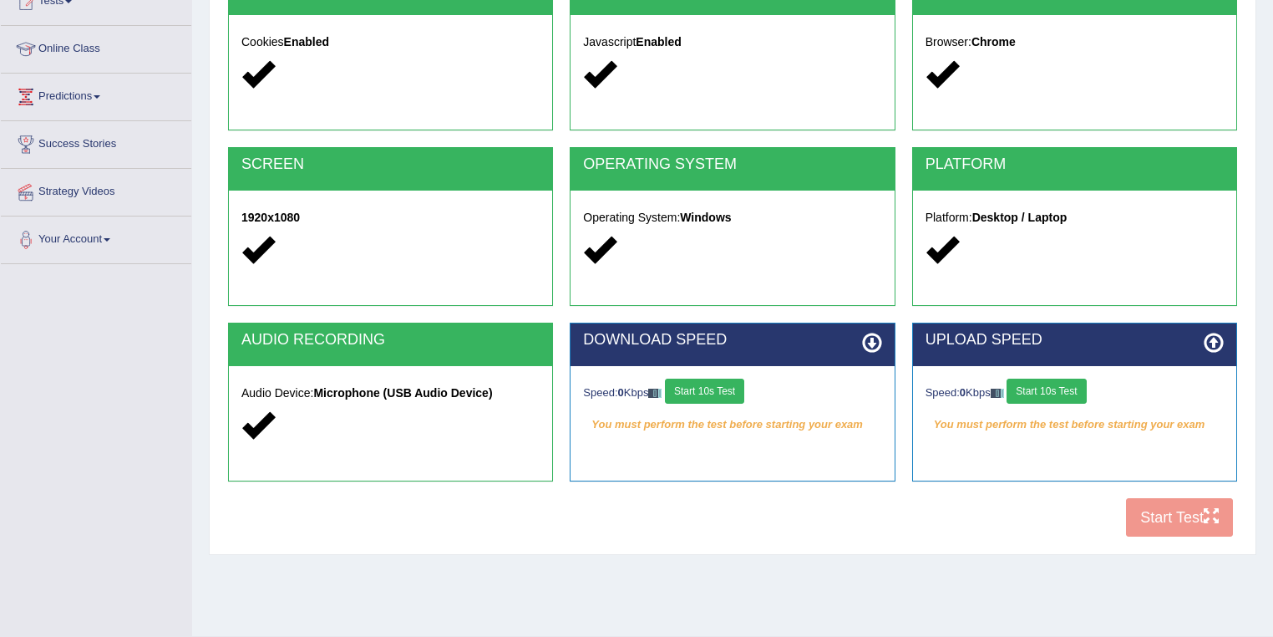
scroll to position [201, 0]
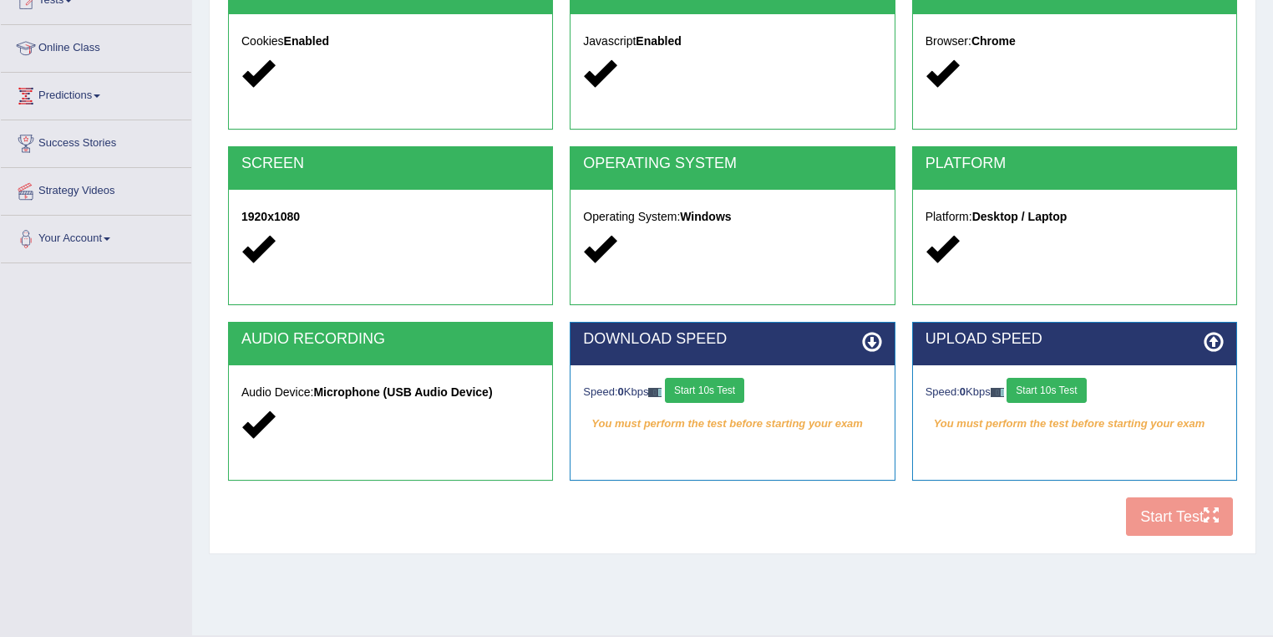
click at [710, 391] on button "Start 10s Test" at bounding box center [704, 390] width 79 height 25
click at [1075, 394] on button "Start 10s Test" at bounding box center [1046, 390] width 79 height 25
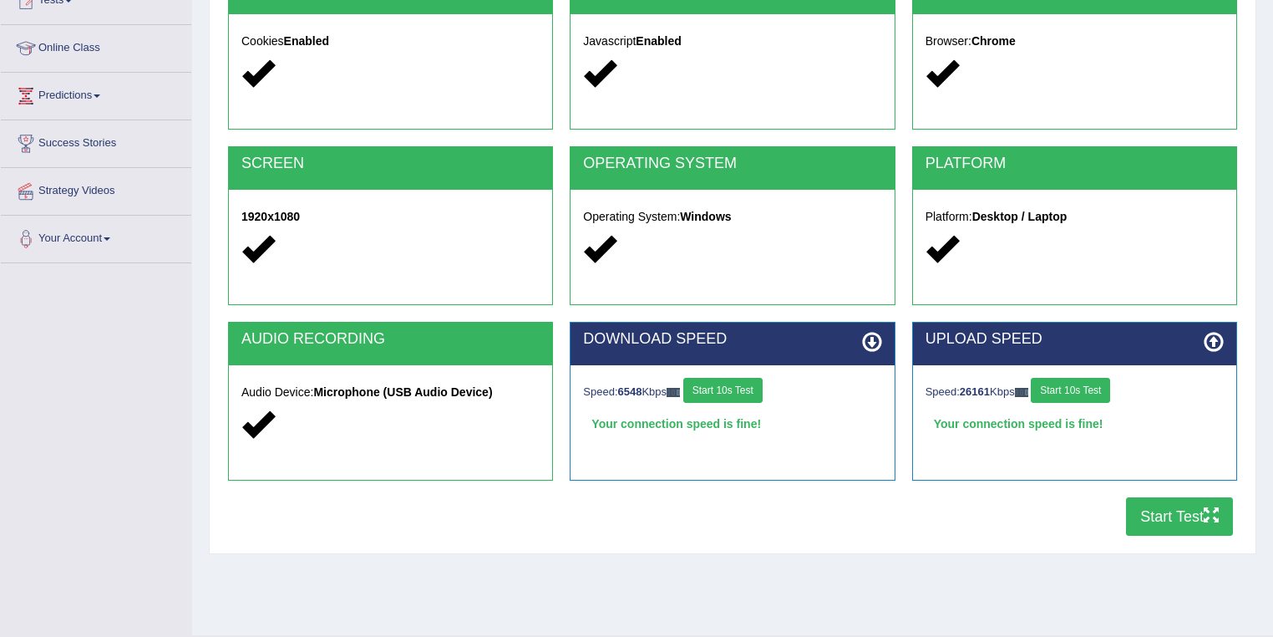
click at [1173, 511] on button "Start Test" at bounding box center [1179, 516] width 107 height 38
